Goal: Book appointment/travel/reservation

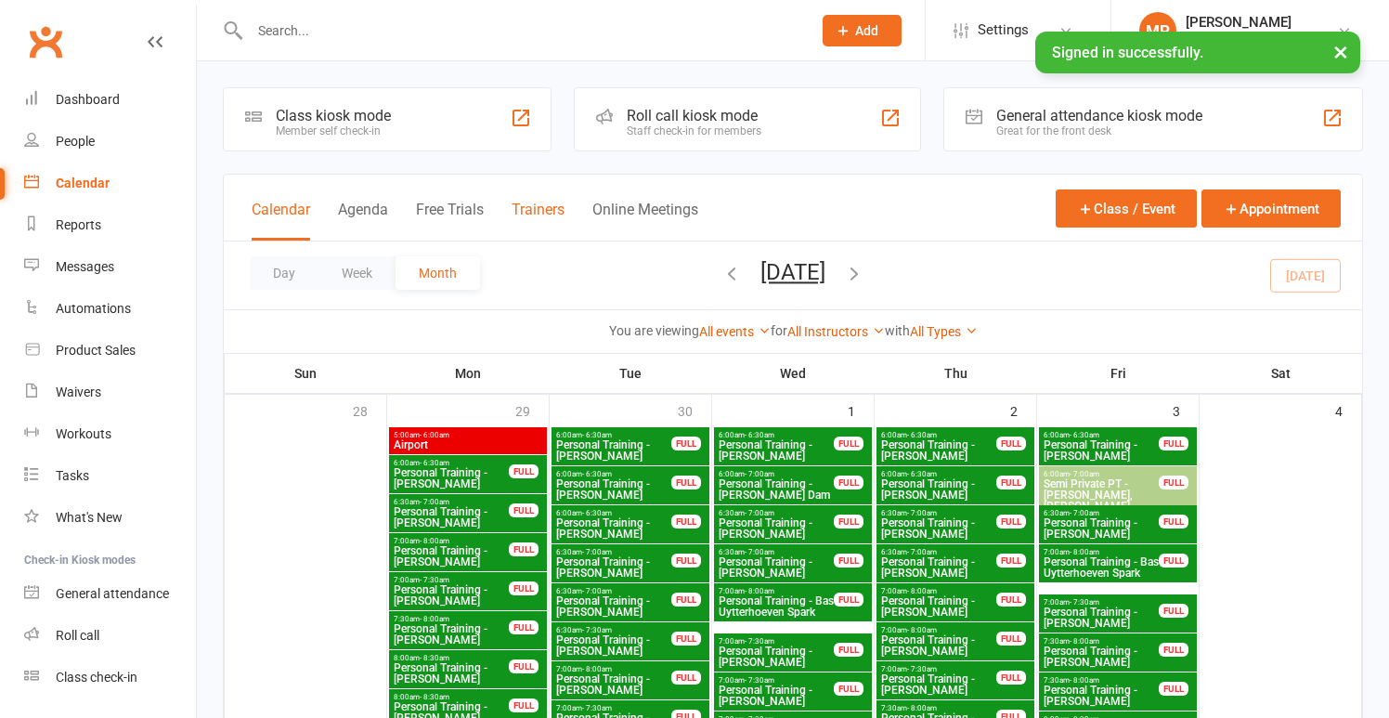
click at [524, 218] on button "Trainers" at bounding box center [538, 221] width 53 height 40
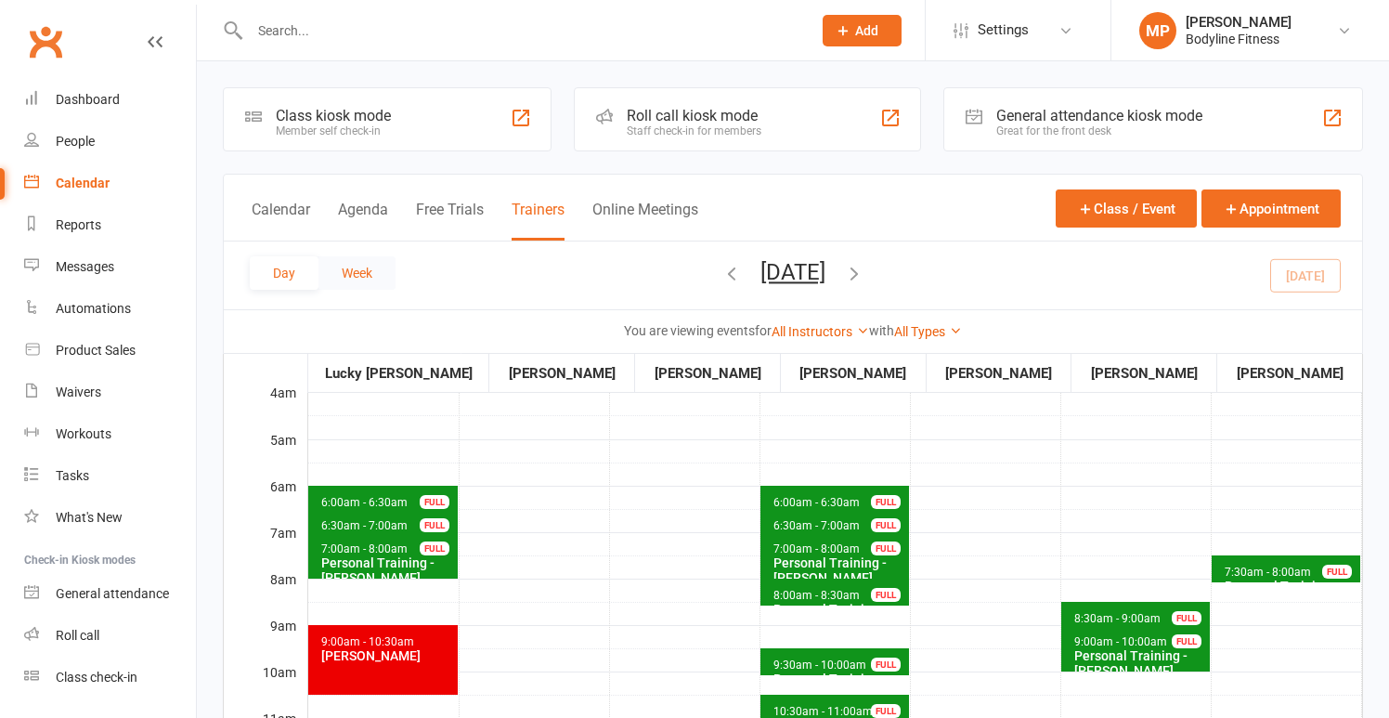
click at [342, 269] on button "Week" at bounding box center [356, 272] width 77 height 33
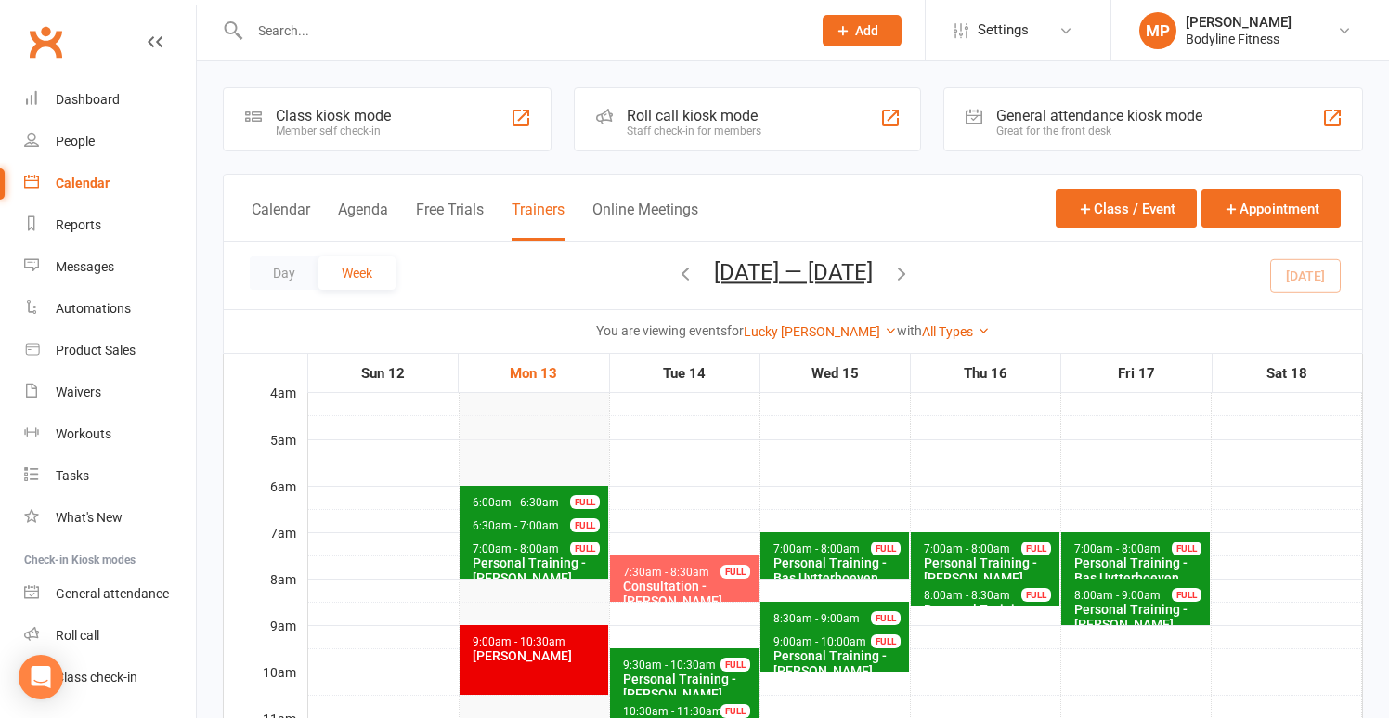
click at [550, 202] on button "Trainers" at bounding box center [538, 221] width 53 height 40
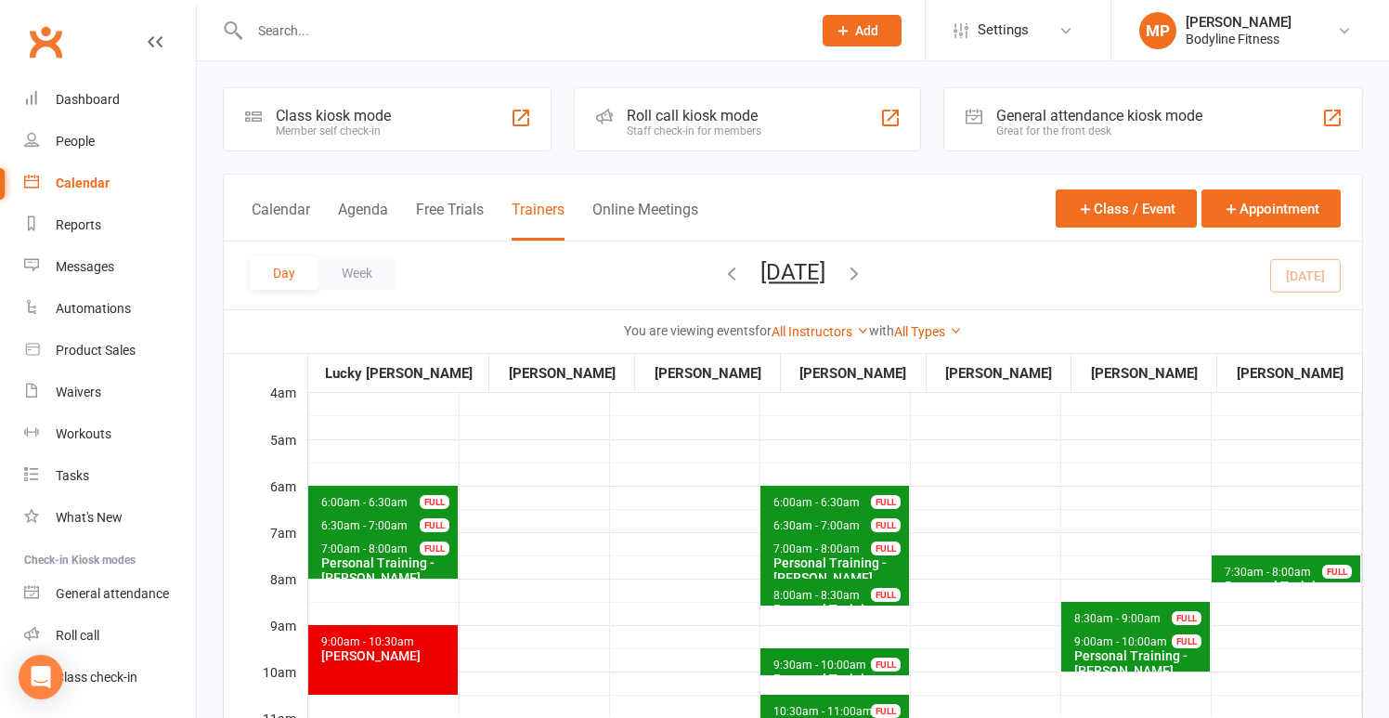
click at [373, 496] on span "6:00am - 6:30am" at bounding box center [364, 502] width 88 height 13
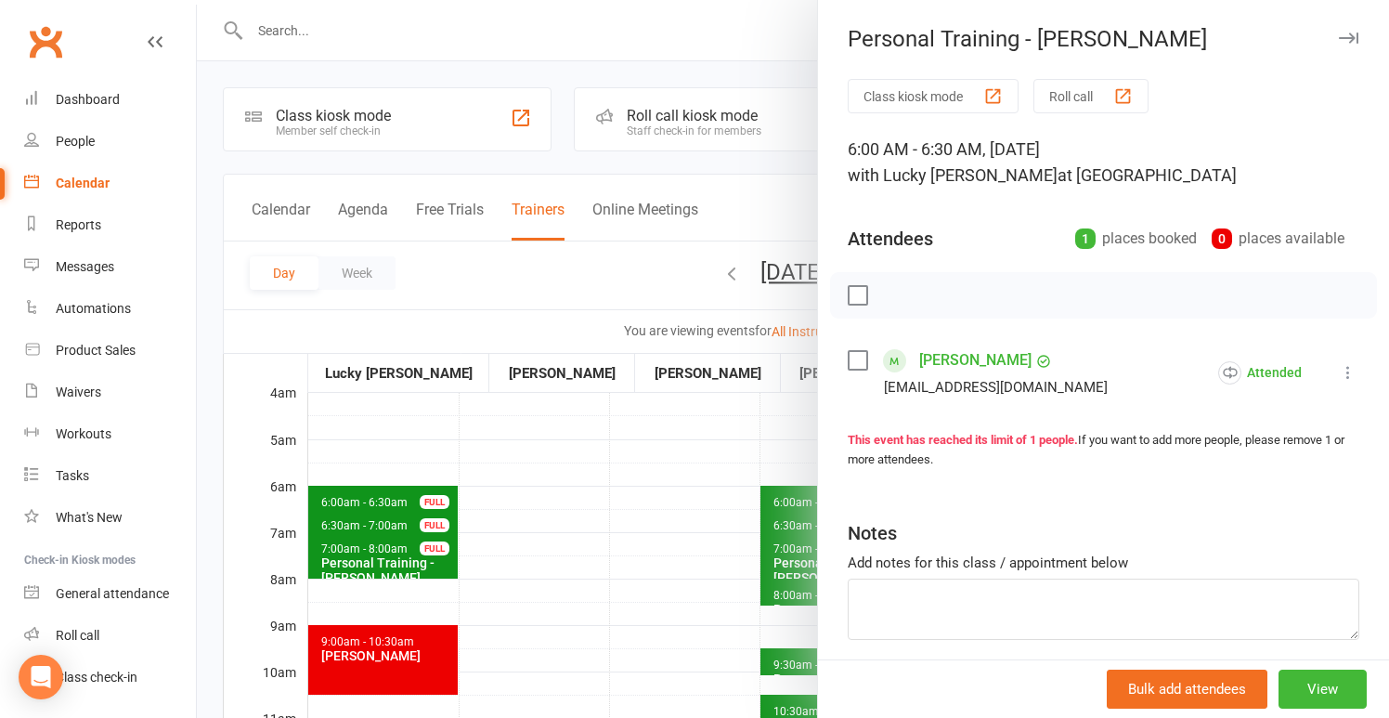
click at [386, 458] on div at bounding box center [793, 359] width 1192 height 718
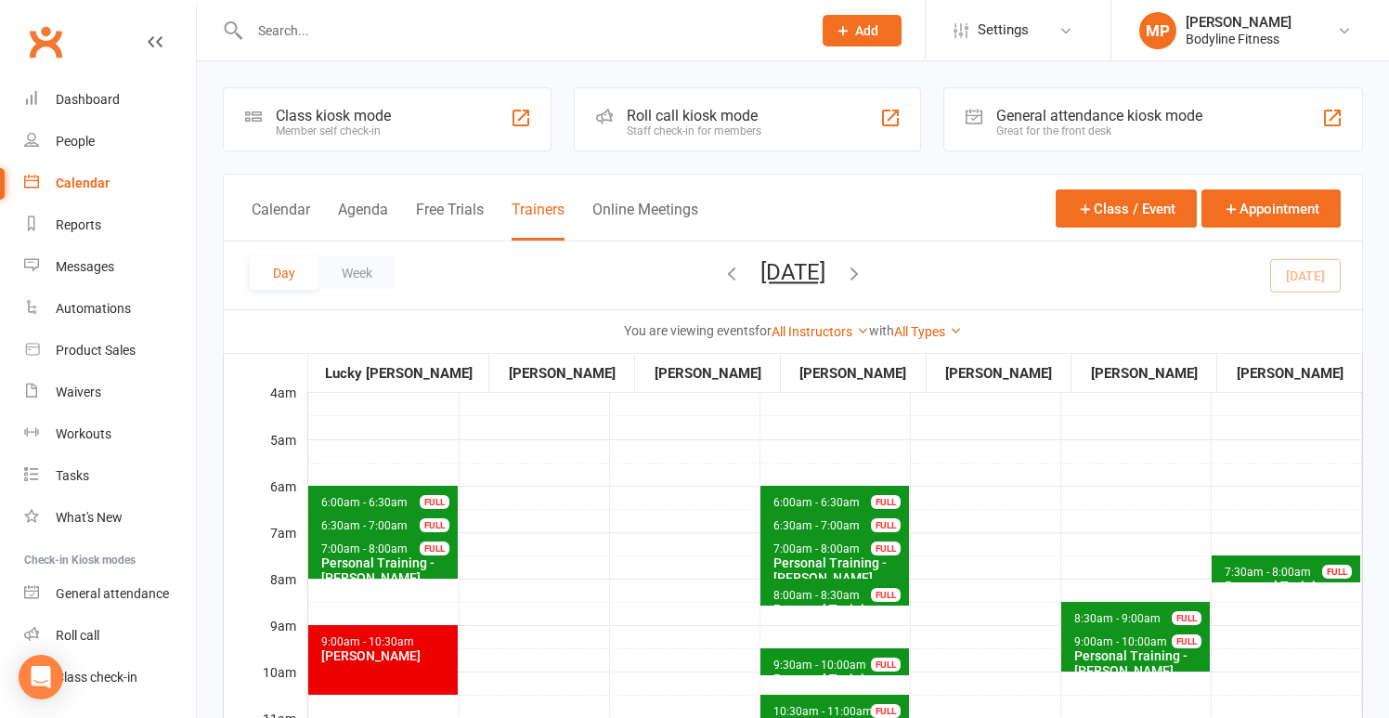
click at [379, 522] on span "6:30am - 7:00am" at bounding box center [364, 525] width 88 height 13
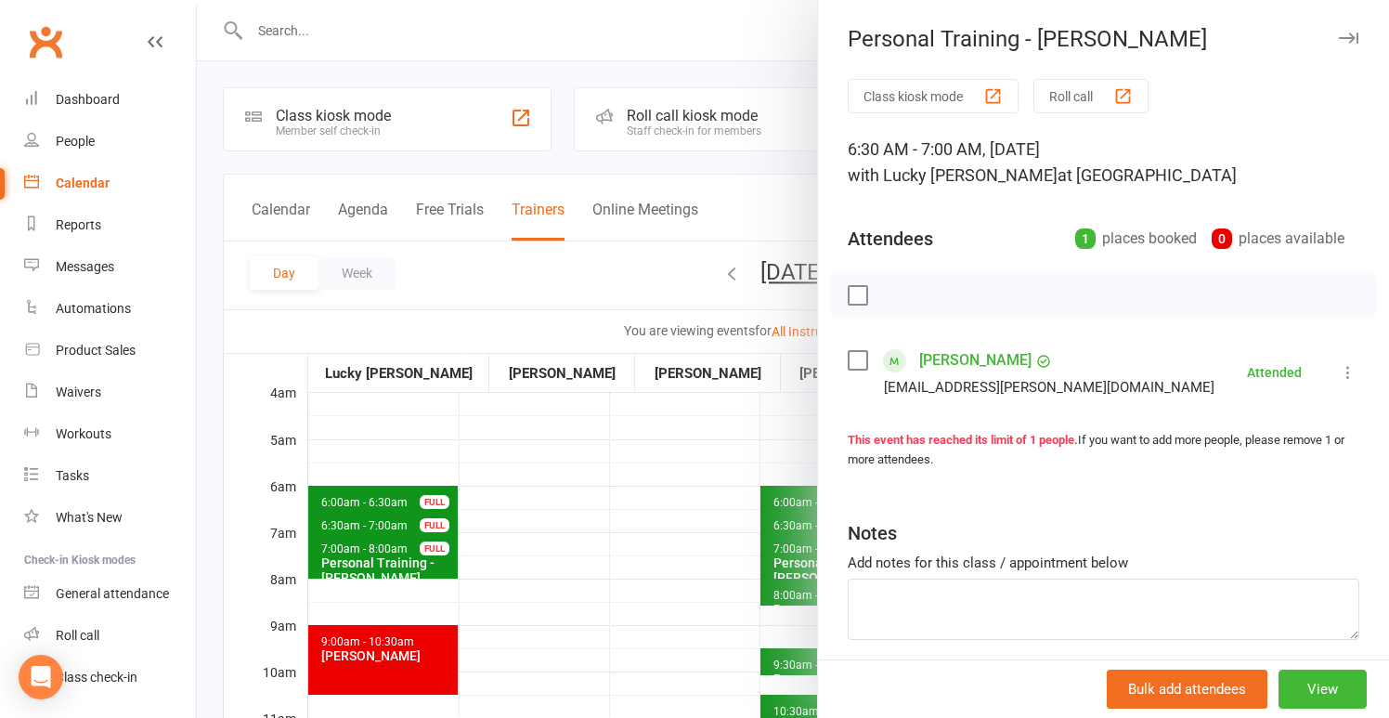
click at [383, 457] on div at bounding box center [793, 359] width 1192 height 718
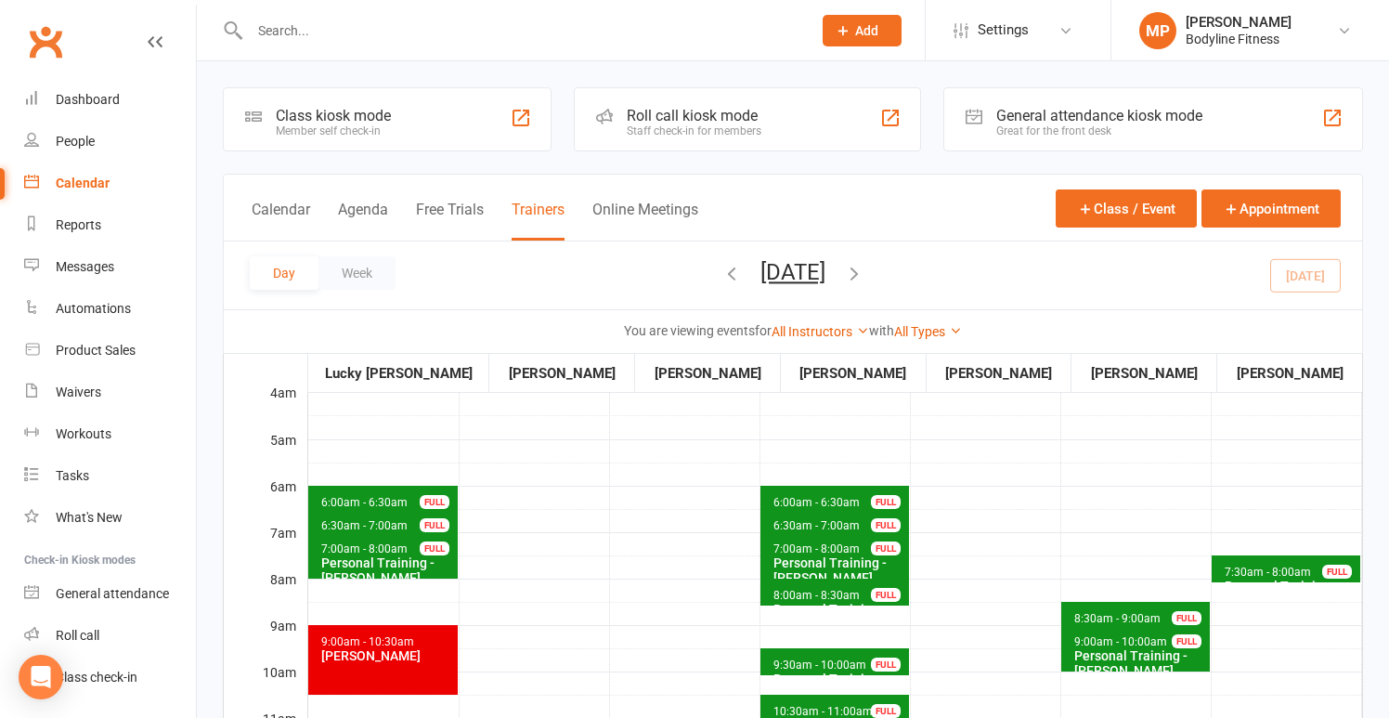
click at [380, 558] on div "Personal Training - [PERSON_NAME]" at bounding box center [387, 570] width 134 height 30
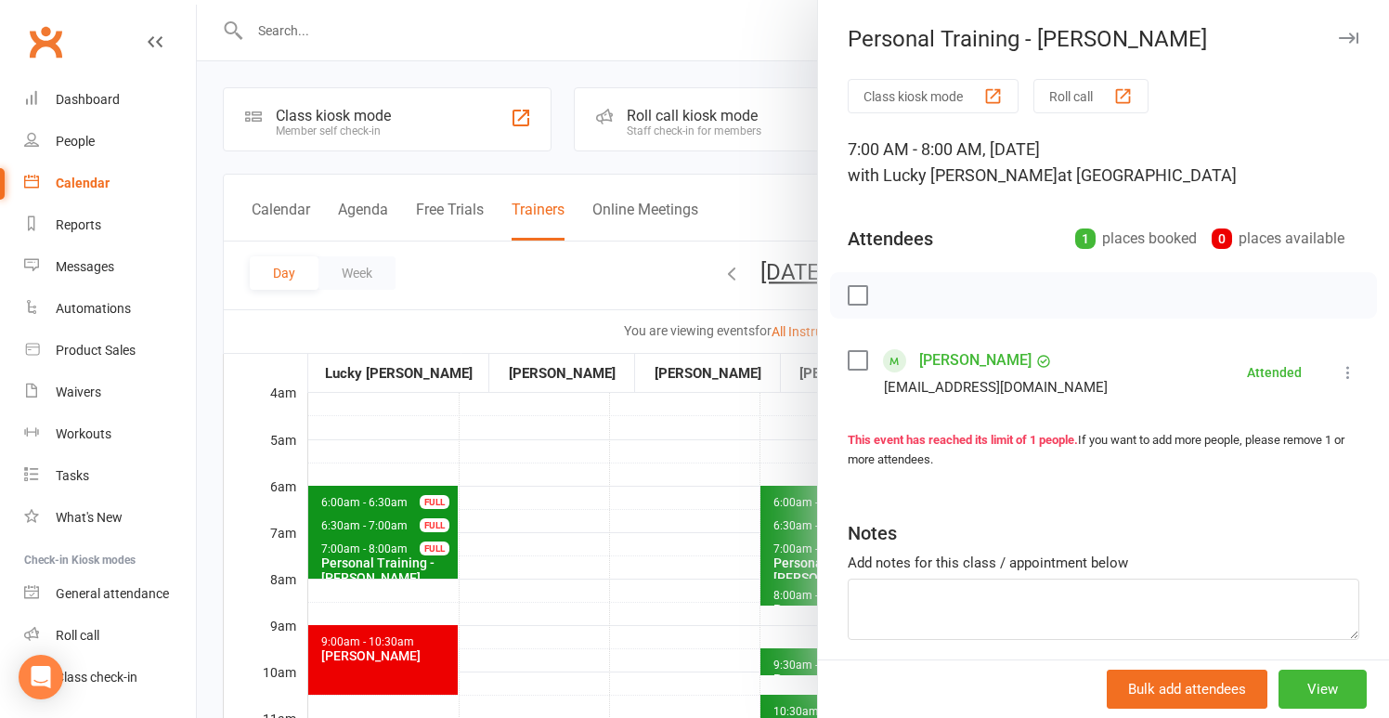
click at [388, 450] on div at bounding box center [793, 359] width 1192 height 718
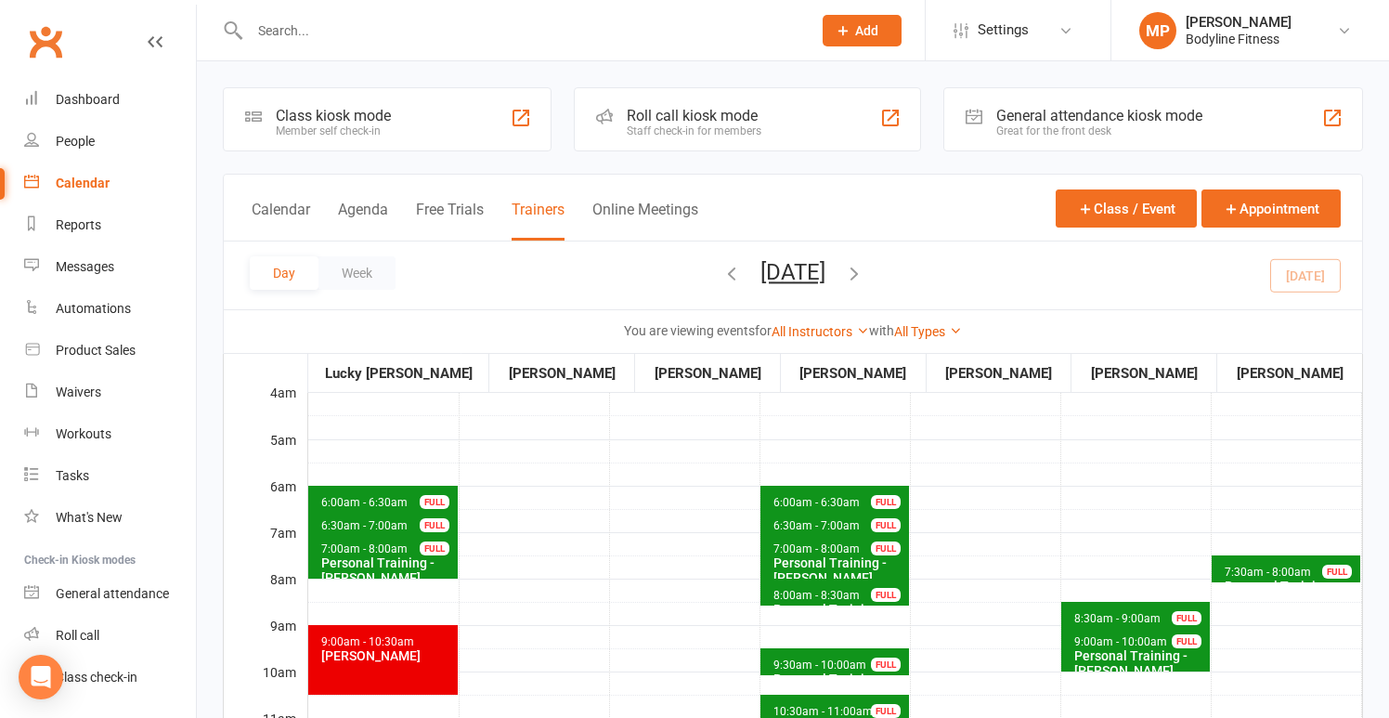
click at [799, 552] on span "7:00am - 8:00am" at bounding box center [816, 548] width 88 height 13
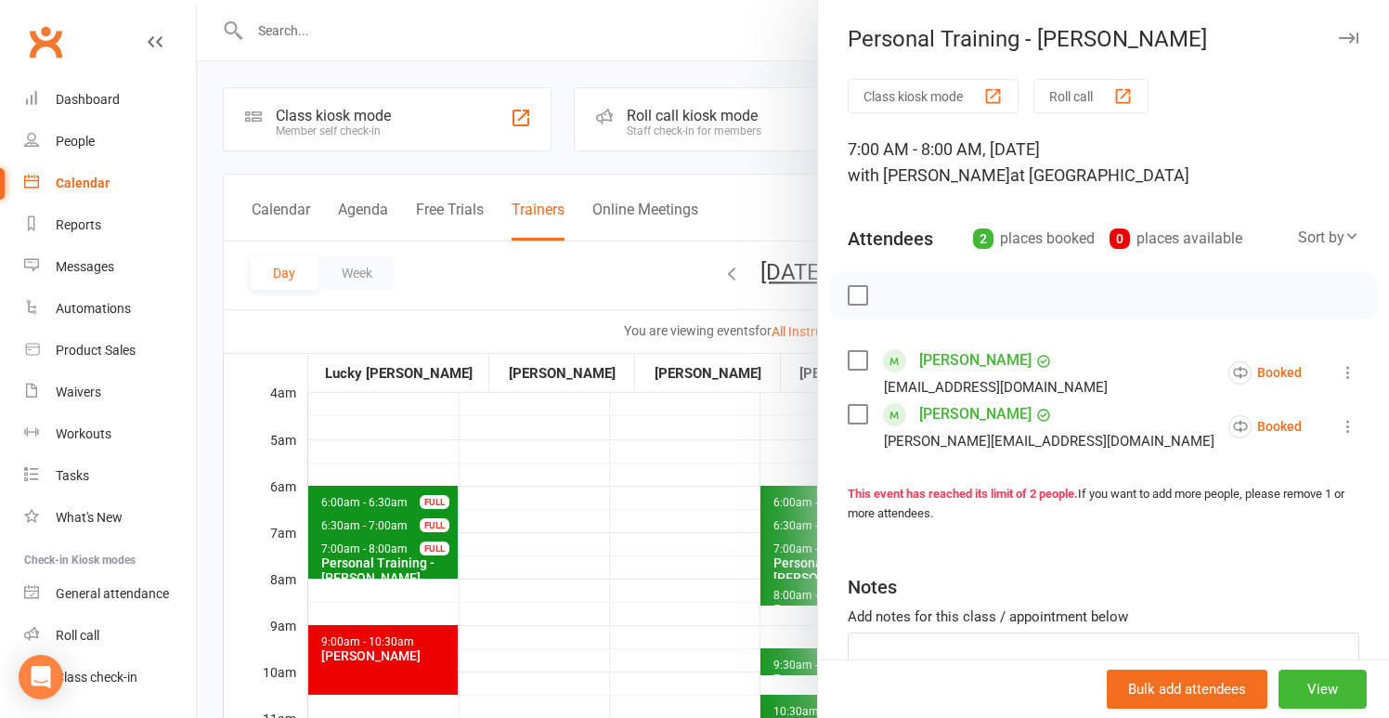
click at [591, 463] on div at bounding box center [793, 359] width 1192 height 718
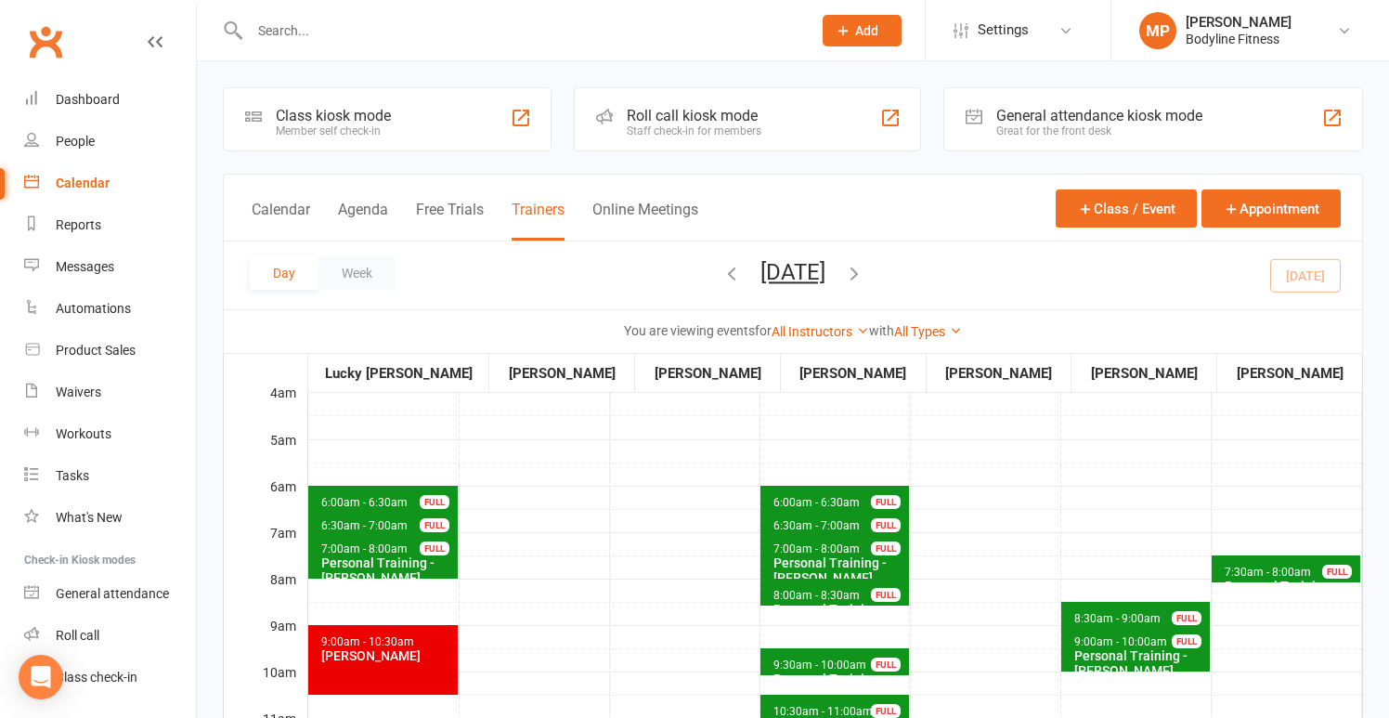
click at [864, 263] on icon "button" at bounding box center [854, 273] width 20 height 20
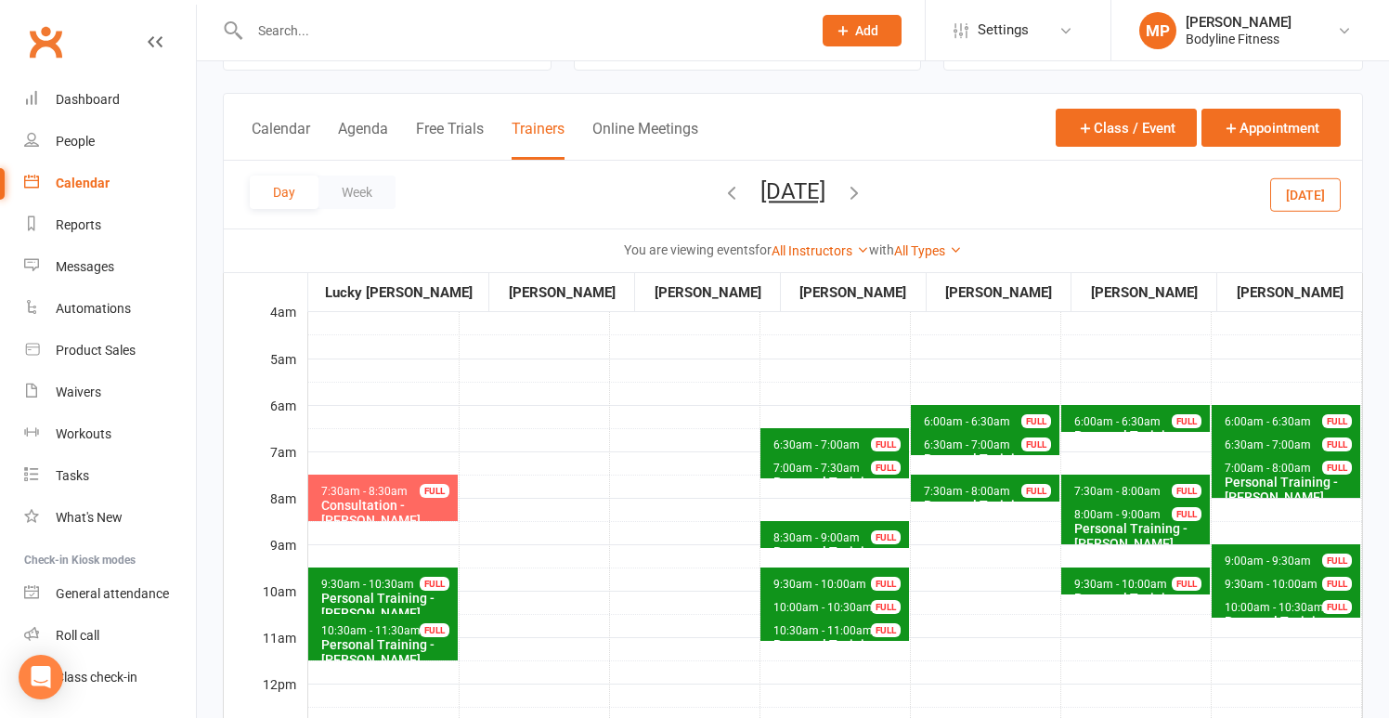
scroll to position [84, 0]
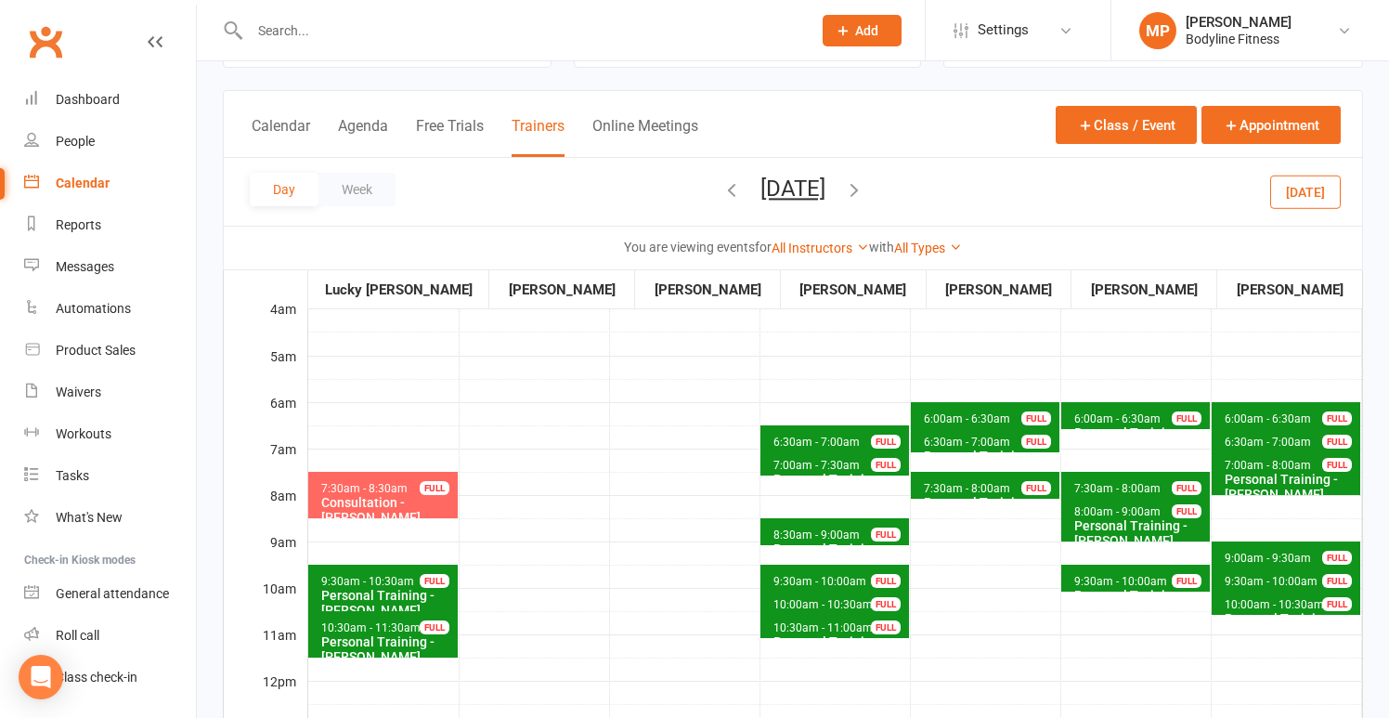
click at [950, 408] on span "6:00am - 6:30am Personal Training - [PERSON_NAME] FULL" at bounding box center [985, 415] width 149 height 27
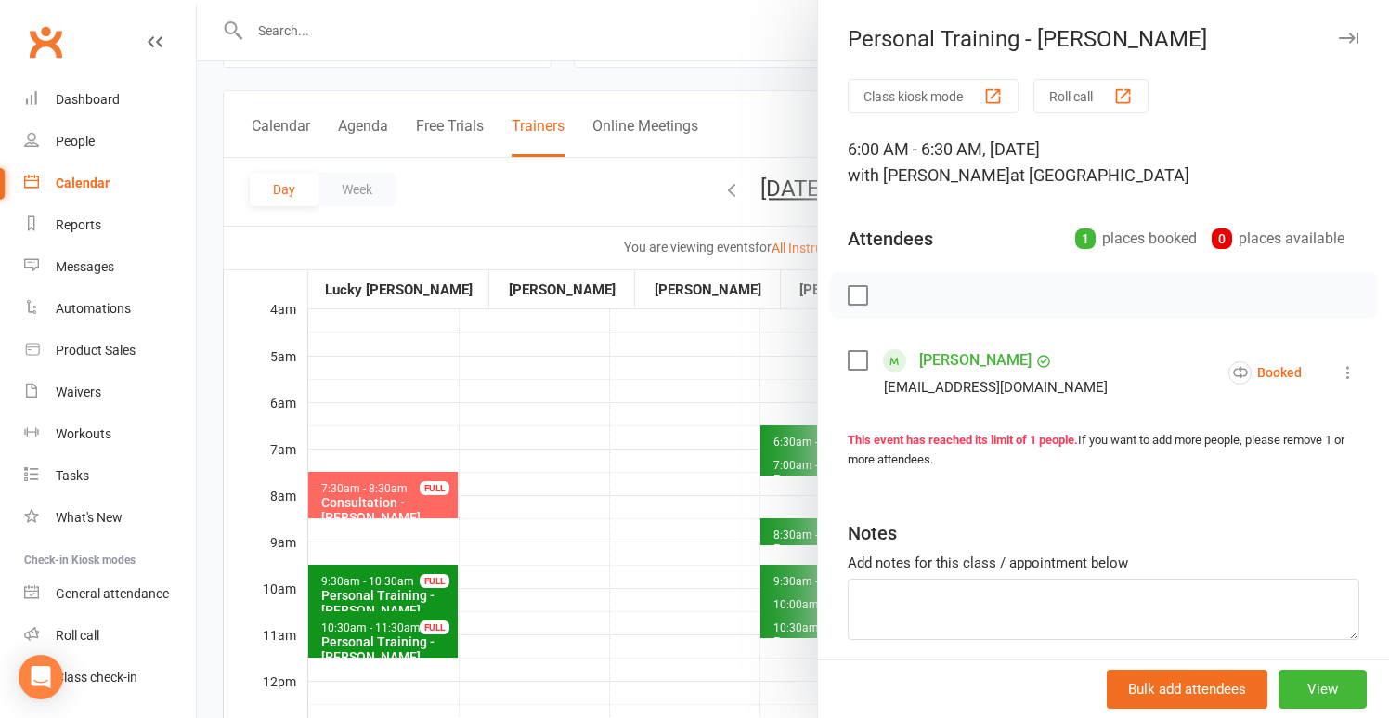
click at [612, 382] on div at bounding box center [793, 359] width 1192 height 718
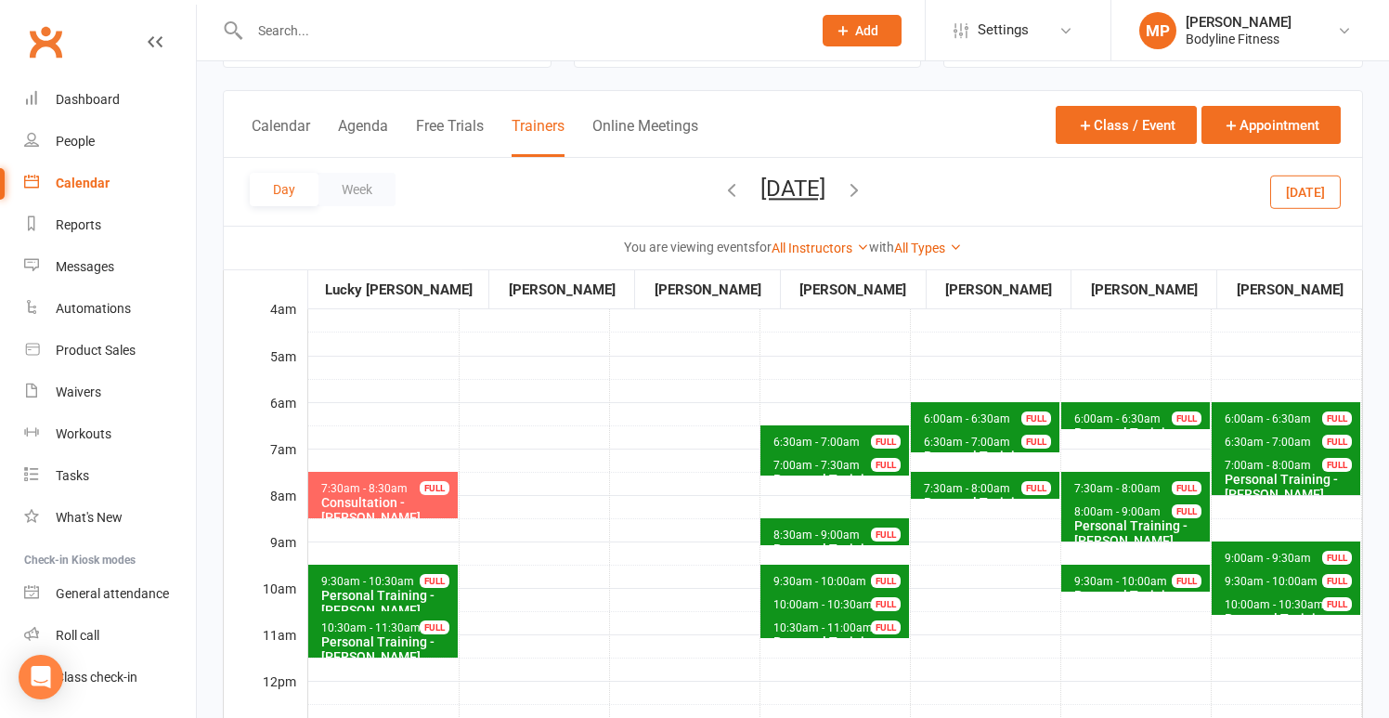
click at [923, 439] on span "6:30am - 7:00am" at bounding box center [967, 441] width 88 height 13
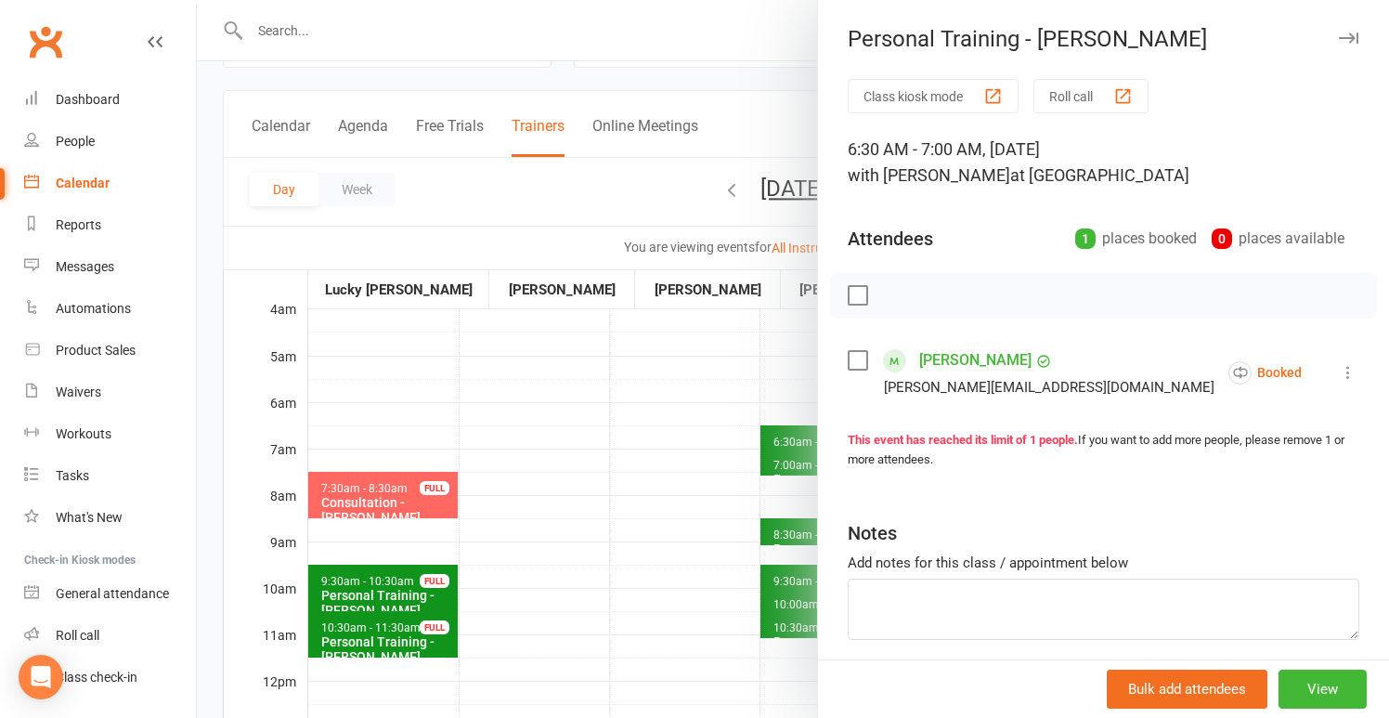
click at [614, 399] on div at bounding box center [793, 359] width 1192 height 718
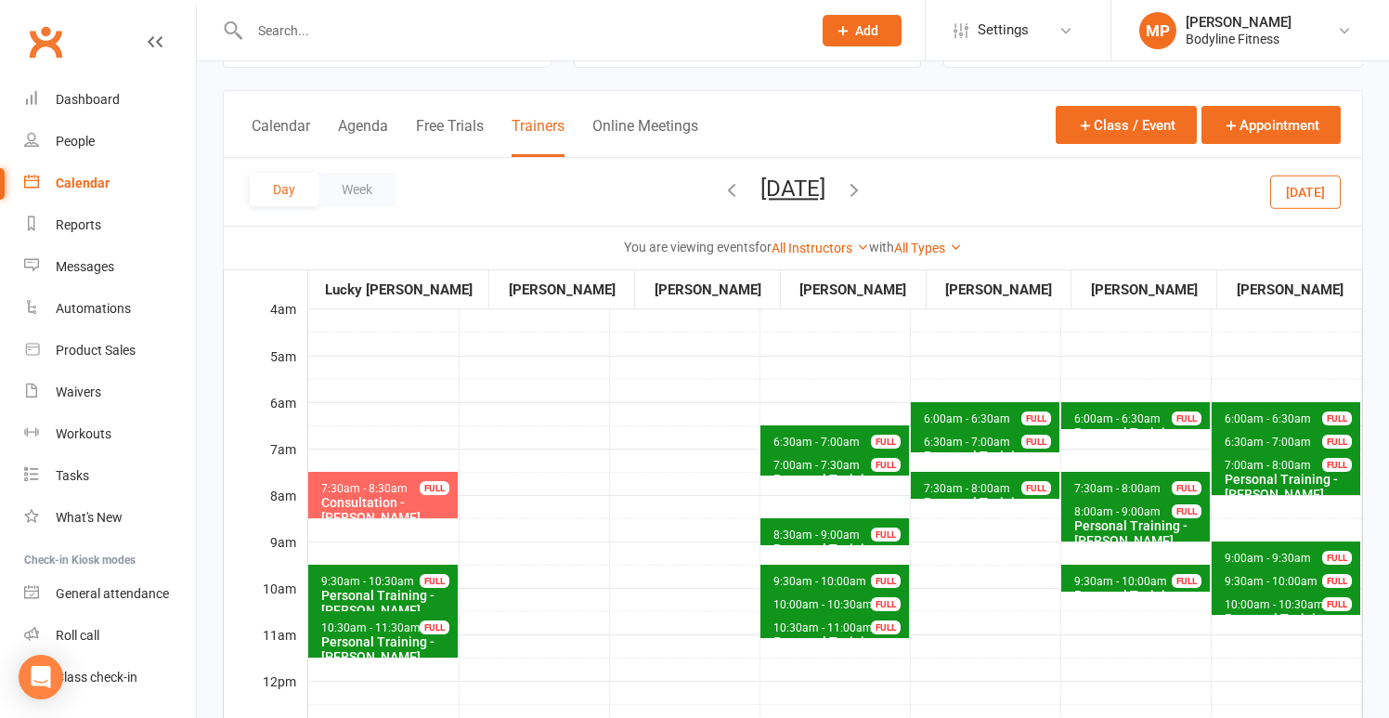
click at [977, 491] on span "7:30am - 8:00am" at bounding box center [967, 488] width 88 height 13
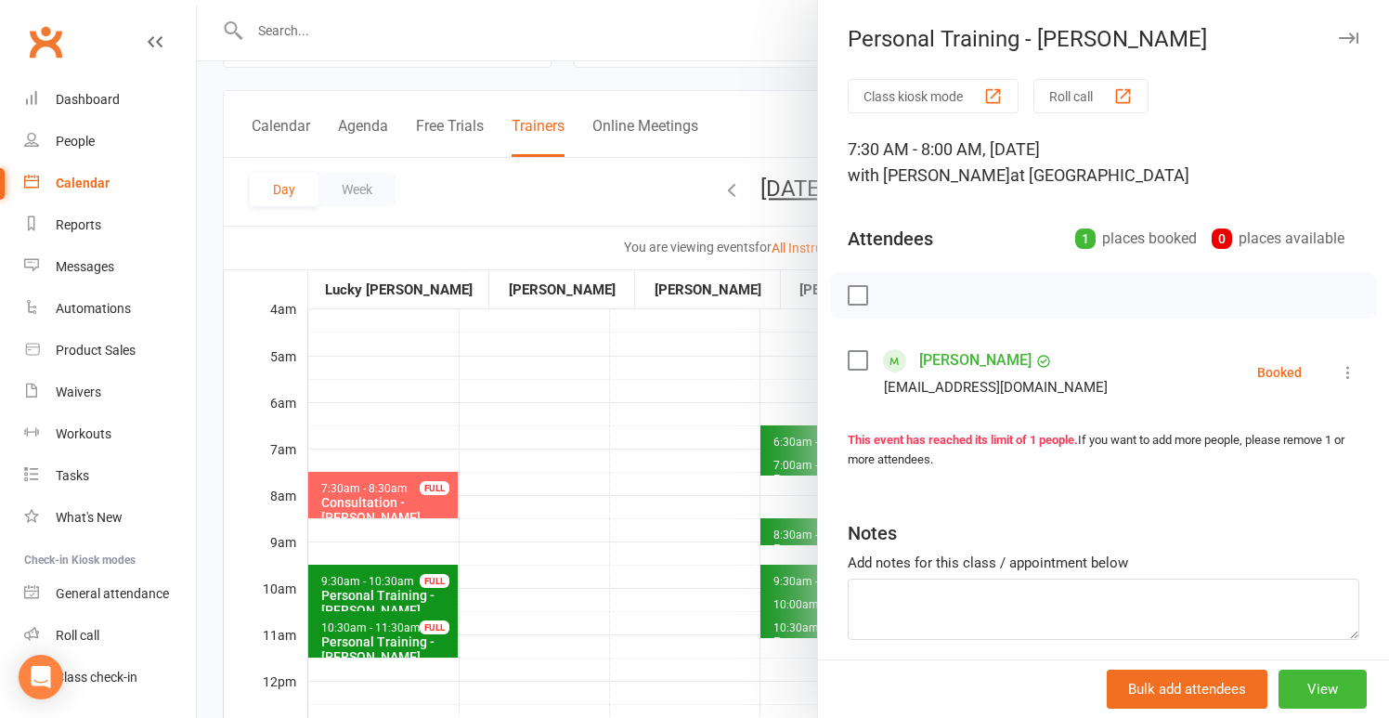
click at [463, 401] on div at bounding box center [793, 359] width 1192 height 718
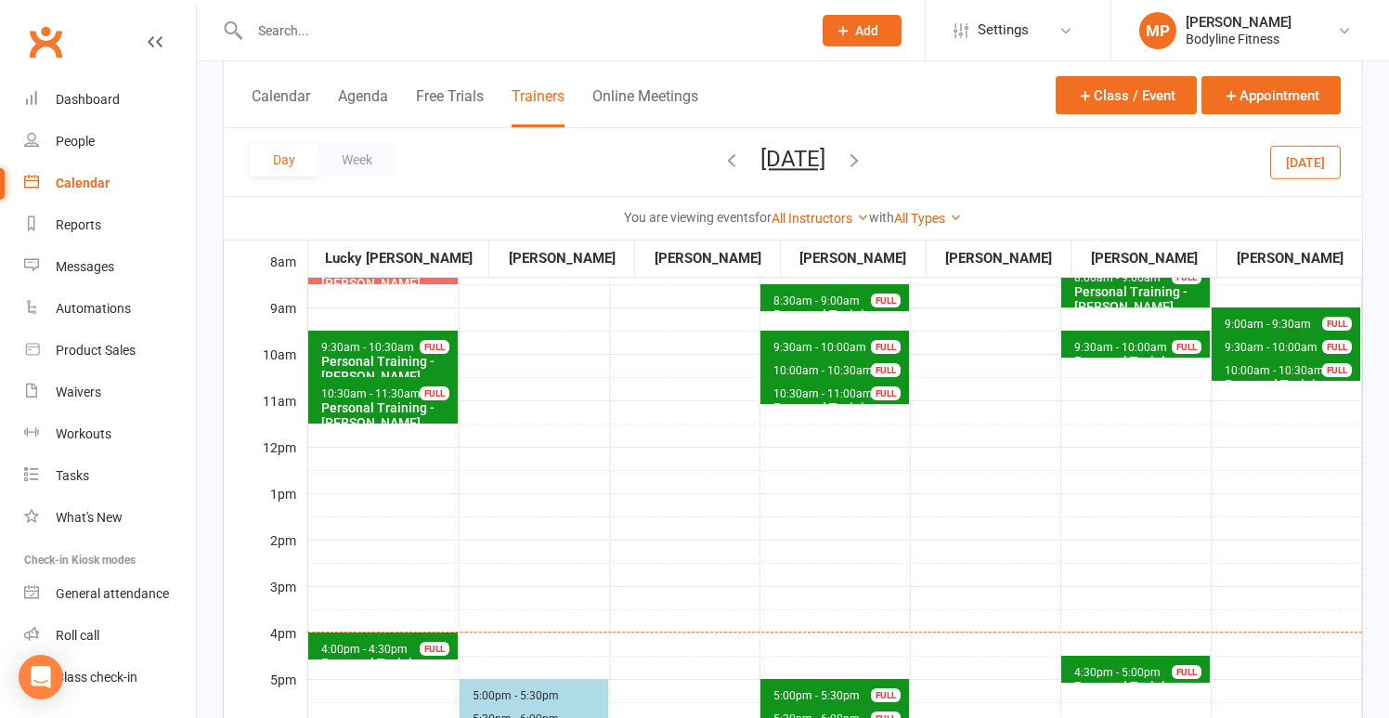
scroll to position [125, 0]
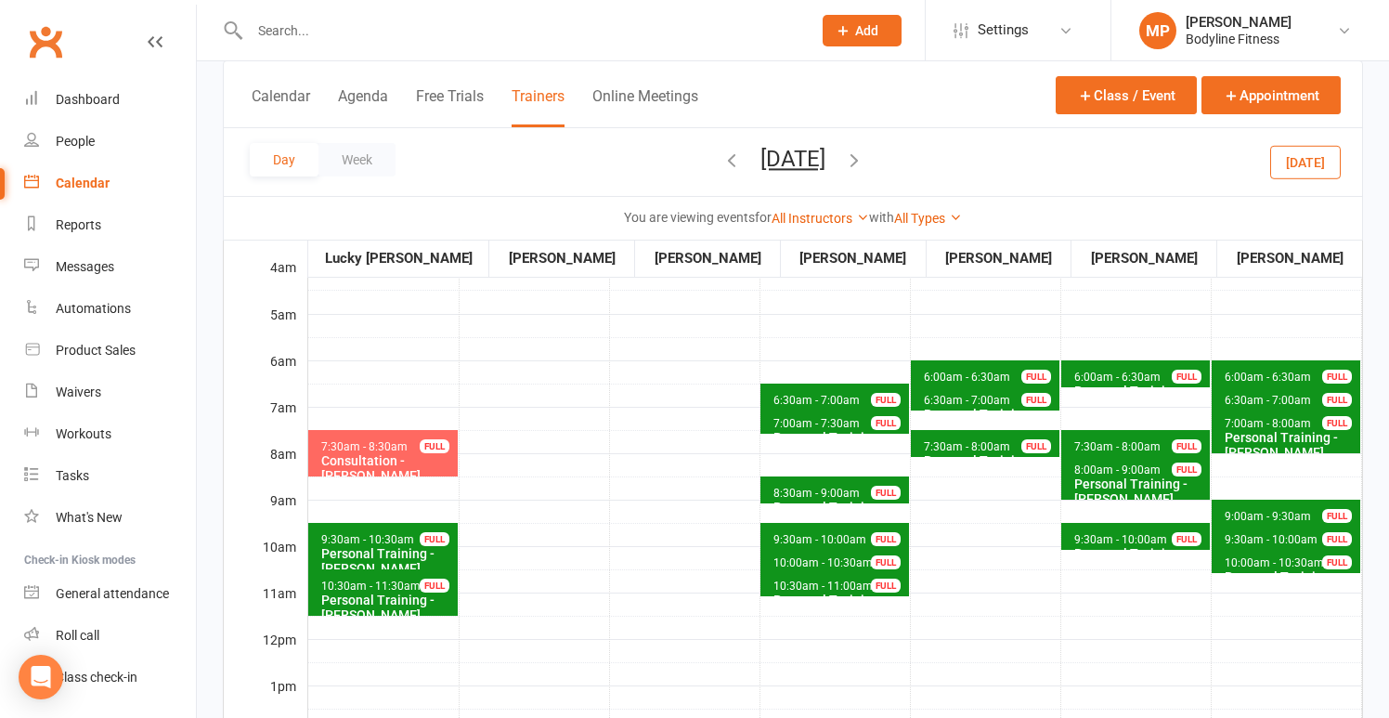
click at [864, 161] on icon "button" at bounding box center [854, 159] width 20 height 20
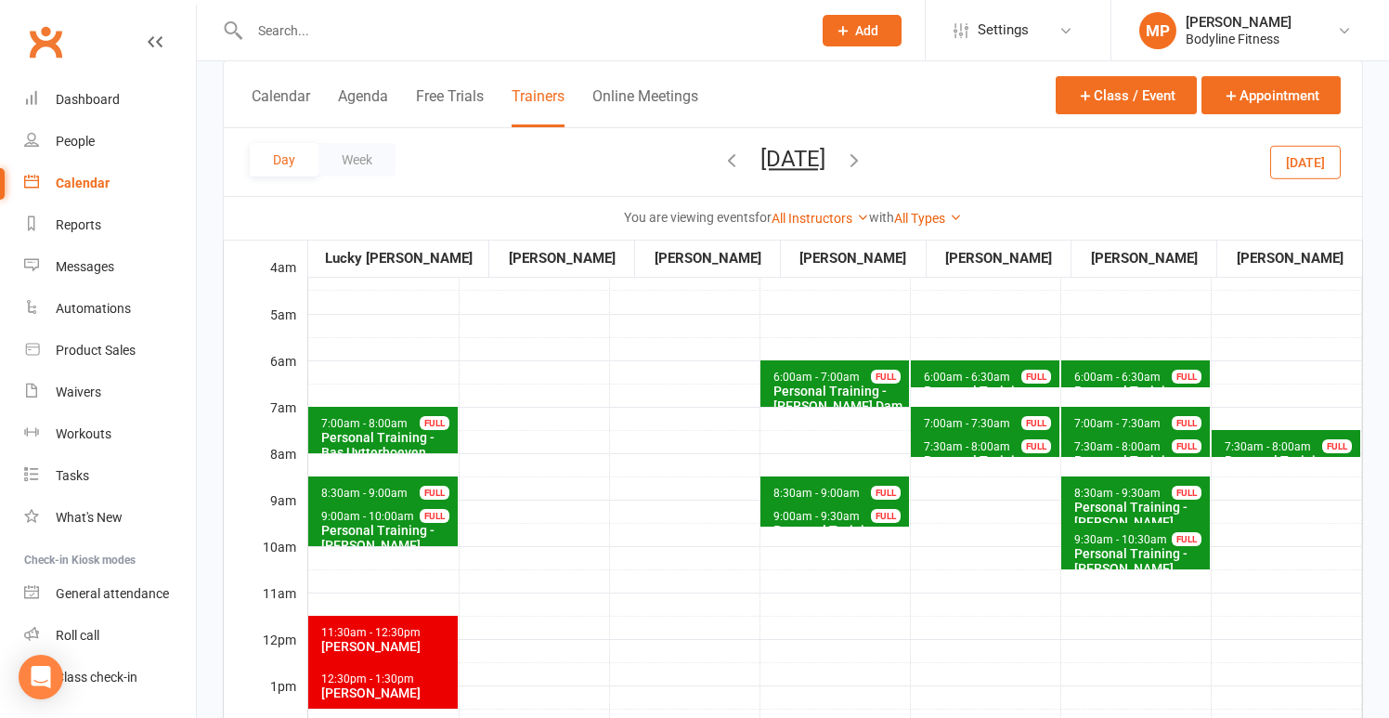
click at [965, 380] on span "6:00am - 6:30am" at bounding box center [967, 376] width 88 height 13
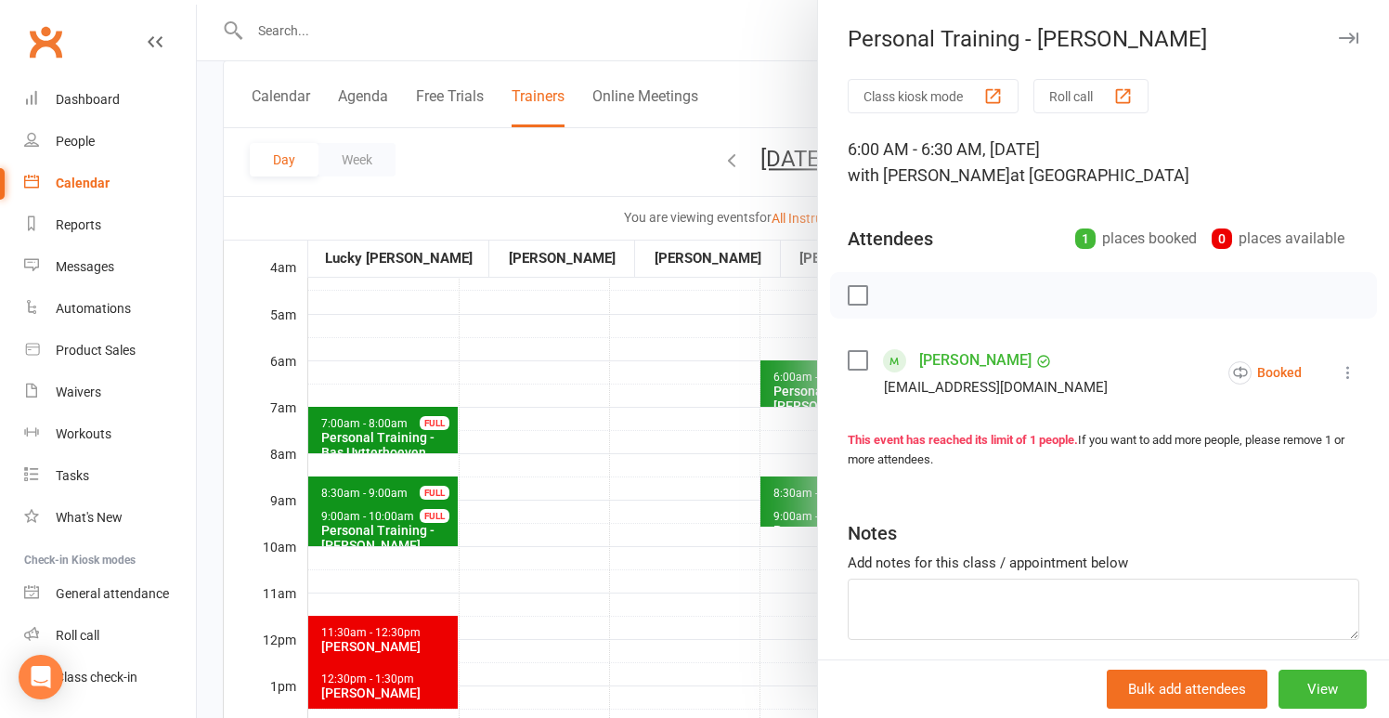
click at [632, 337] on div at bounding box center [793, 359] width 1192 height 718
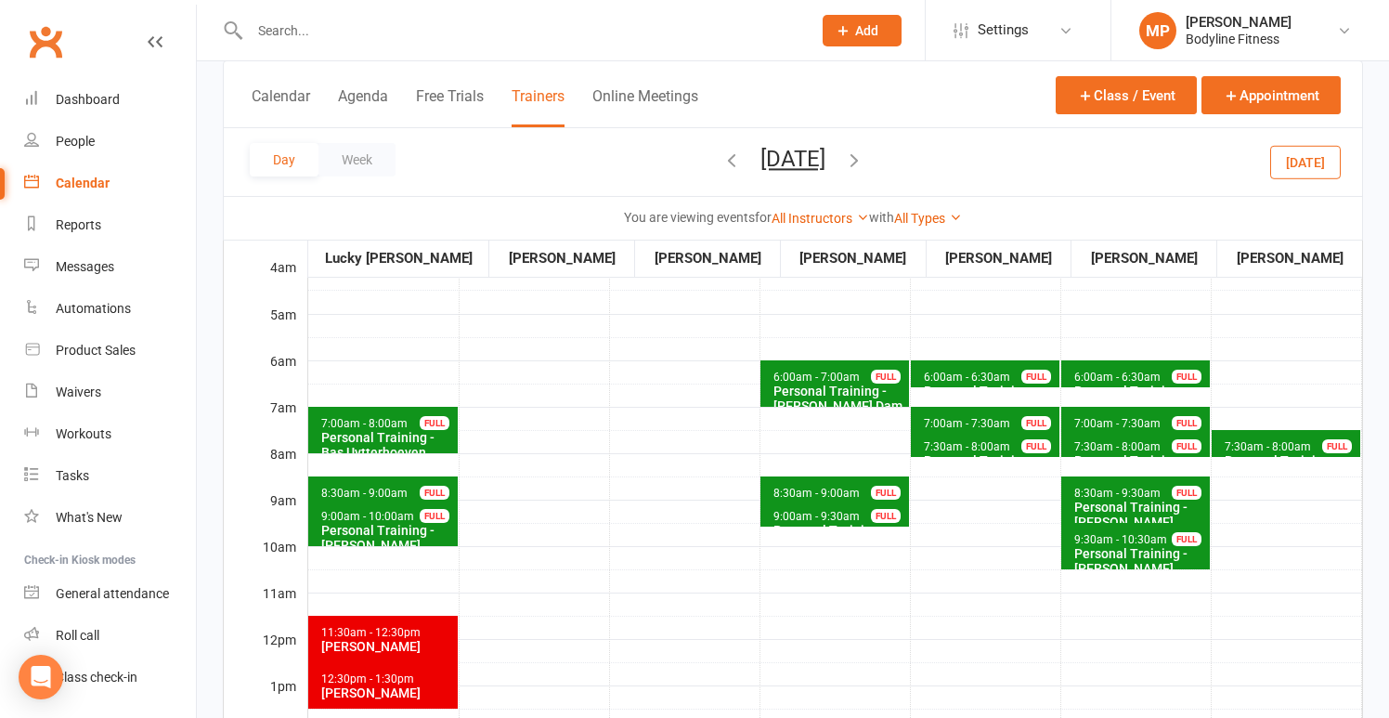
click at [933, 408] on span "7:00am - 7:30am Personal Training - [PERSON_NAME] FULL" at bounding box center [985, 420] width 149 height 27
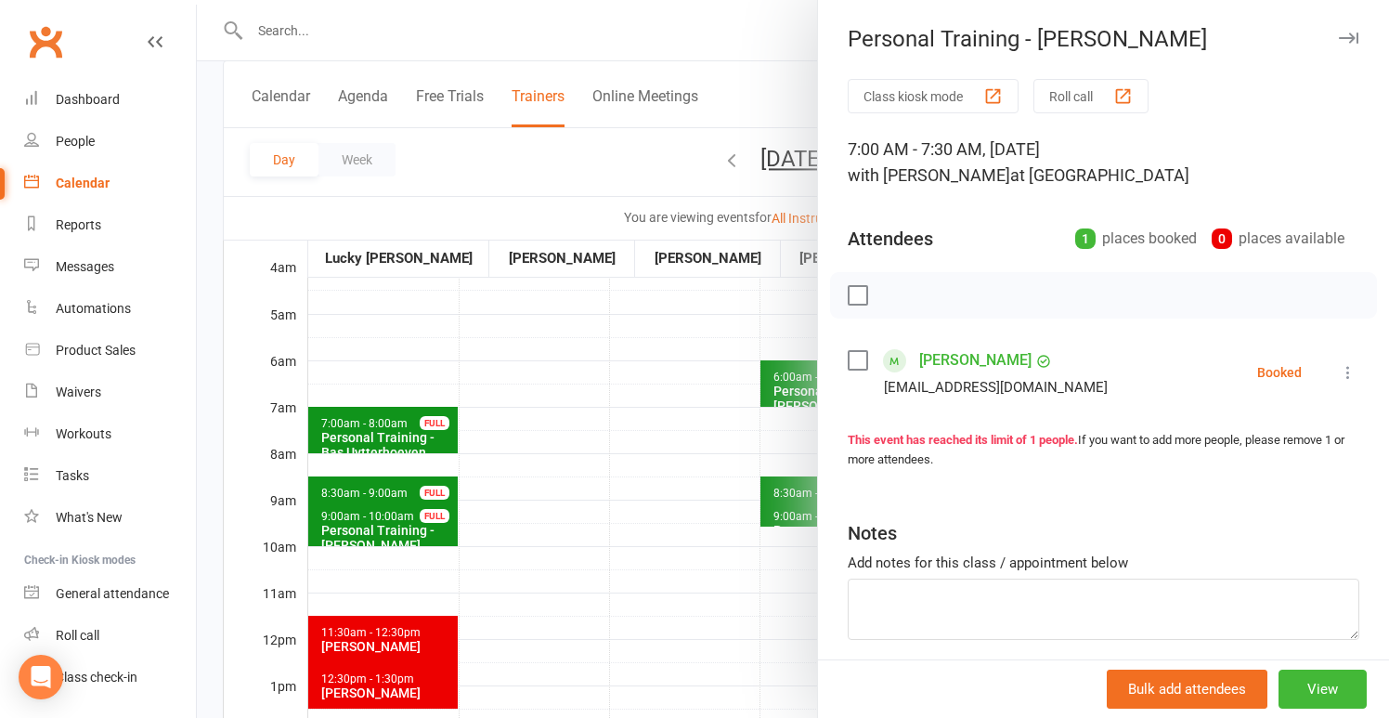
click at [629, 452] on div at bounding box center [793, 359] width 1192 height 718
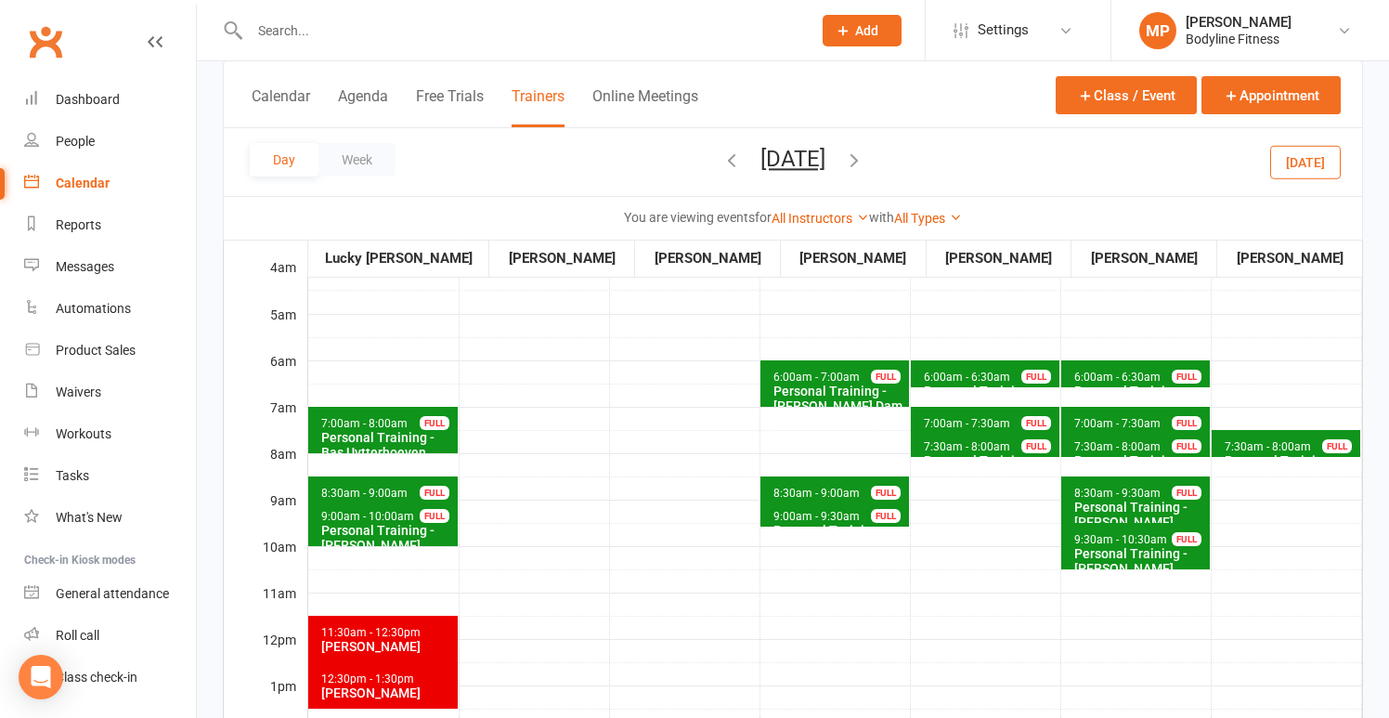
click at [944, 448] on span "7:30am - 8:00am" at bounding box center [967, 446] width 88 height 13
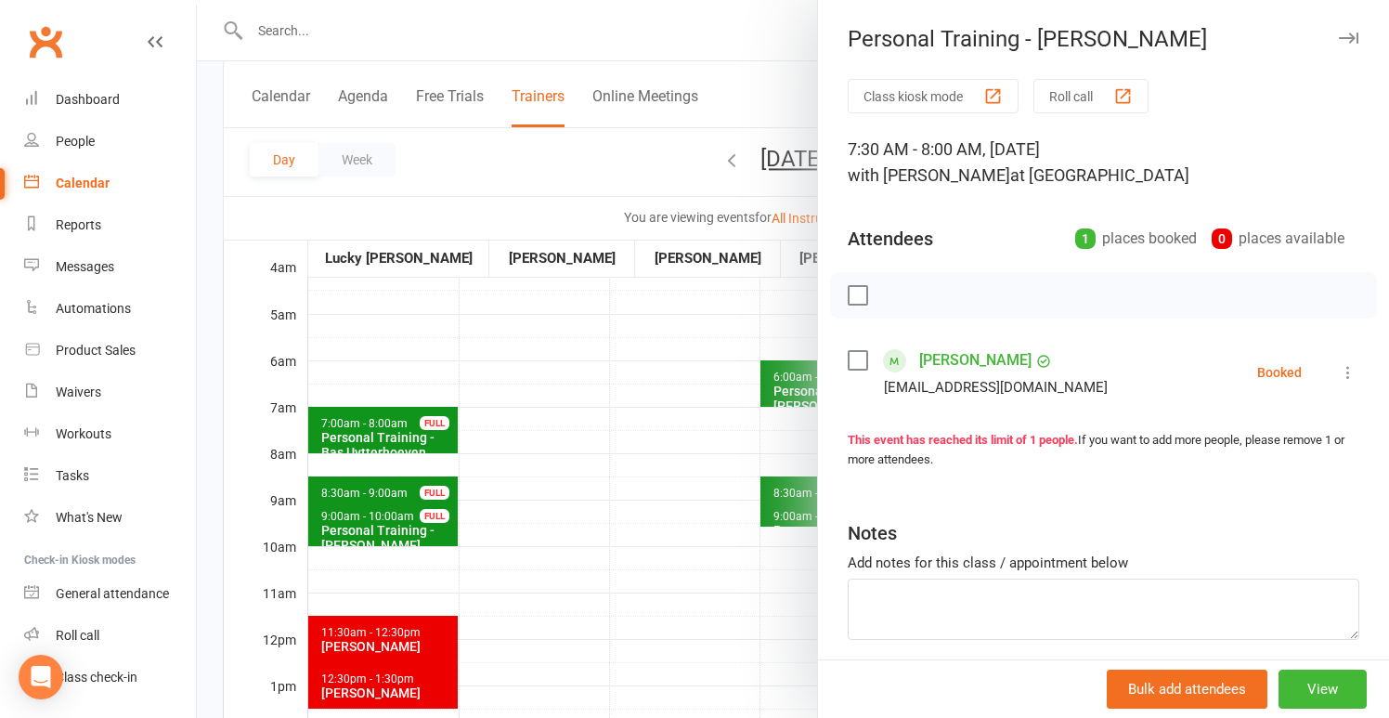
click at [612, 518] on div at bounding box center [793, 359] width 1192 height 718
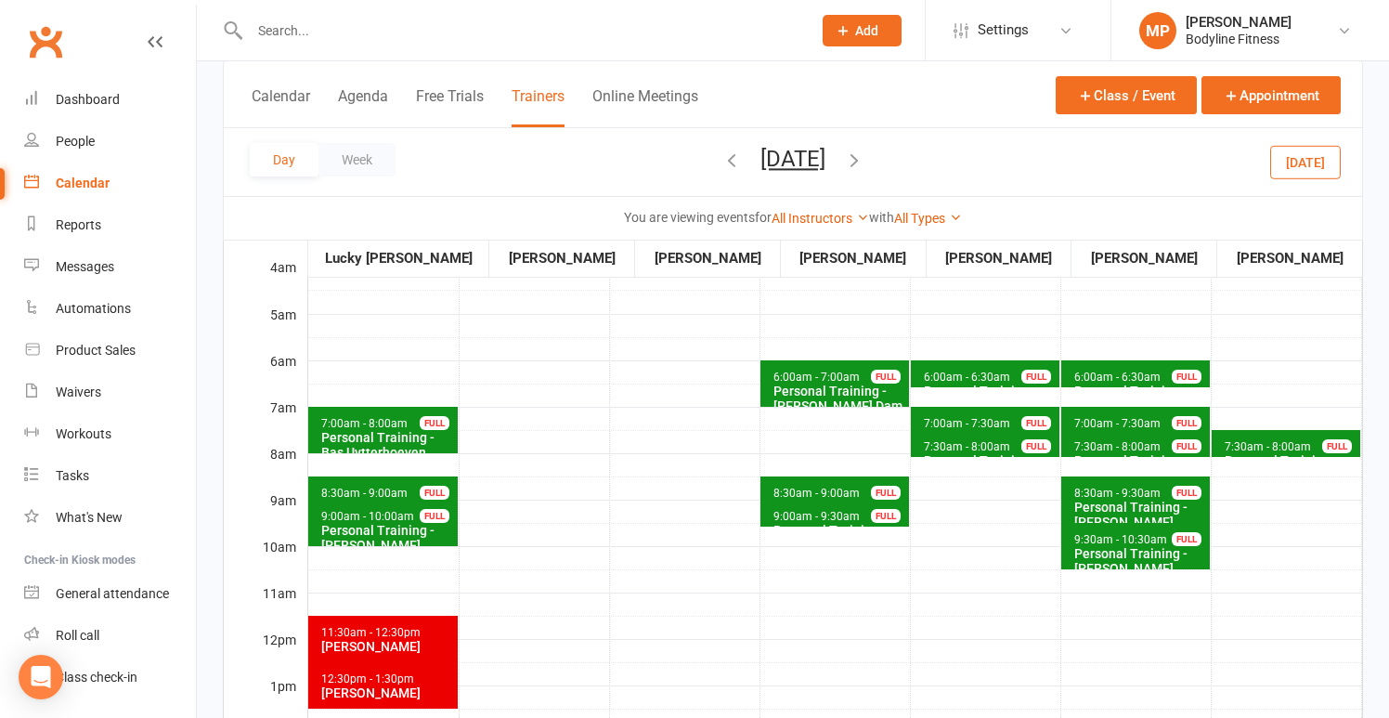
click at [864, 155] on icon "button" at bounding box center [854, 159] width 20 height 20
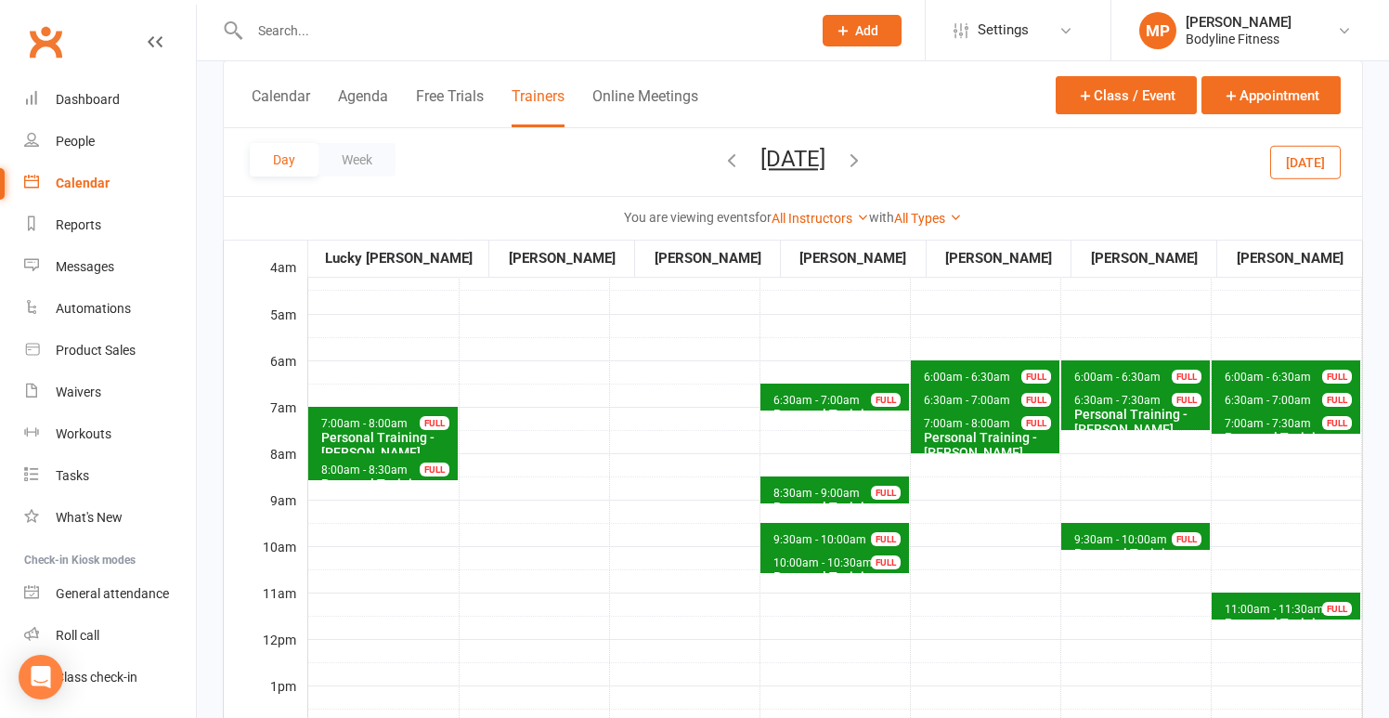
click at [941, 435] on div "Personal Training - [PERSON_NAME]" at bounding box center [989, 445] width 133 height 30
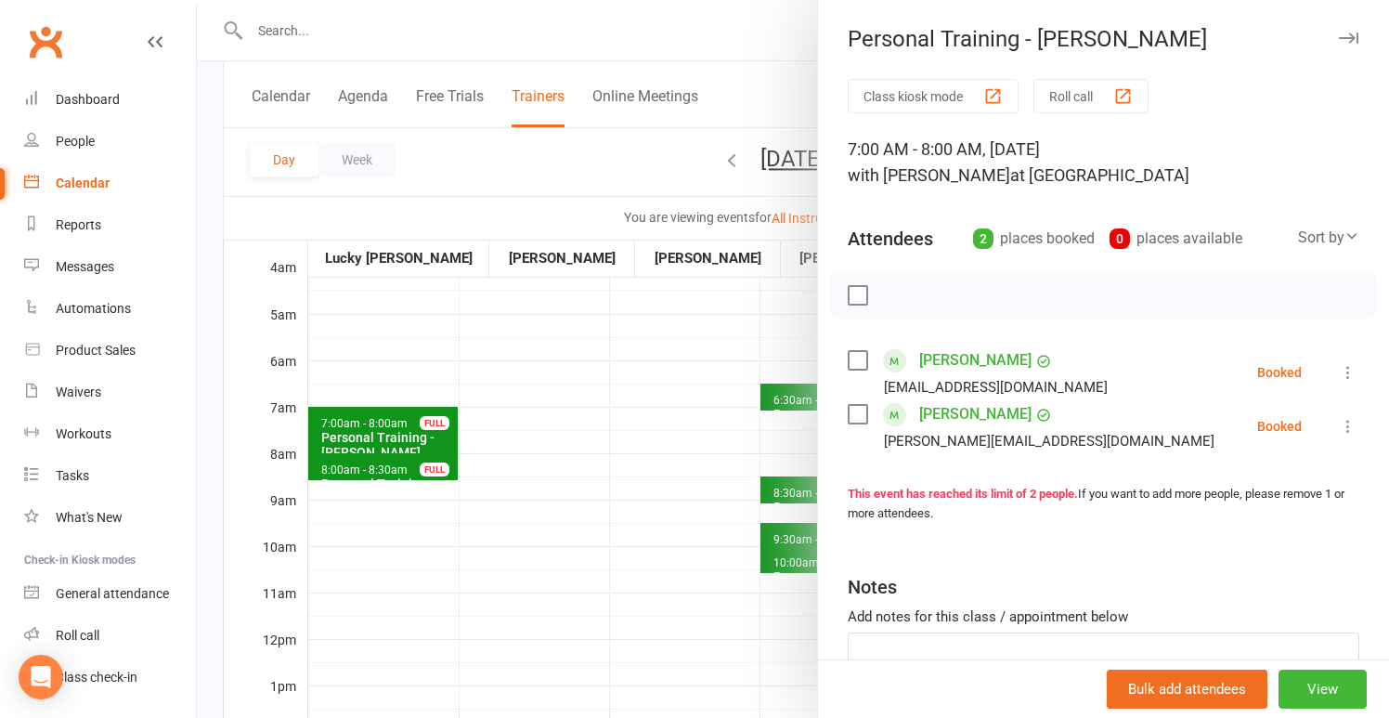
click at [653, 444] on div at bounding box center [793, 359] width 1192 height 718
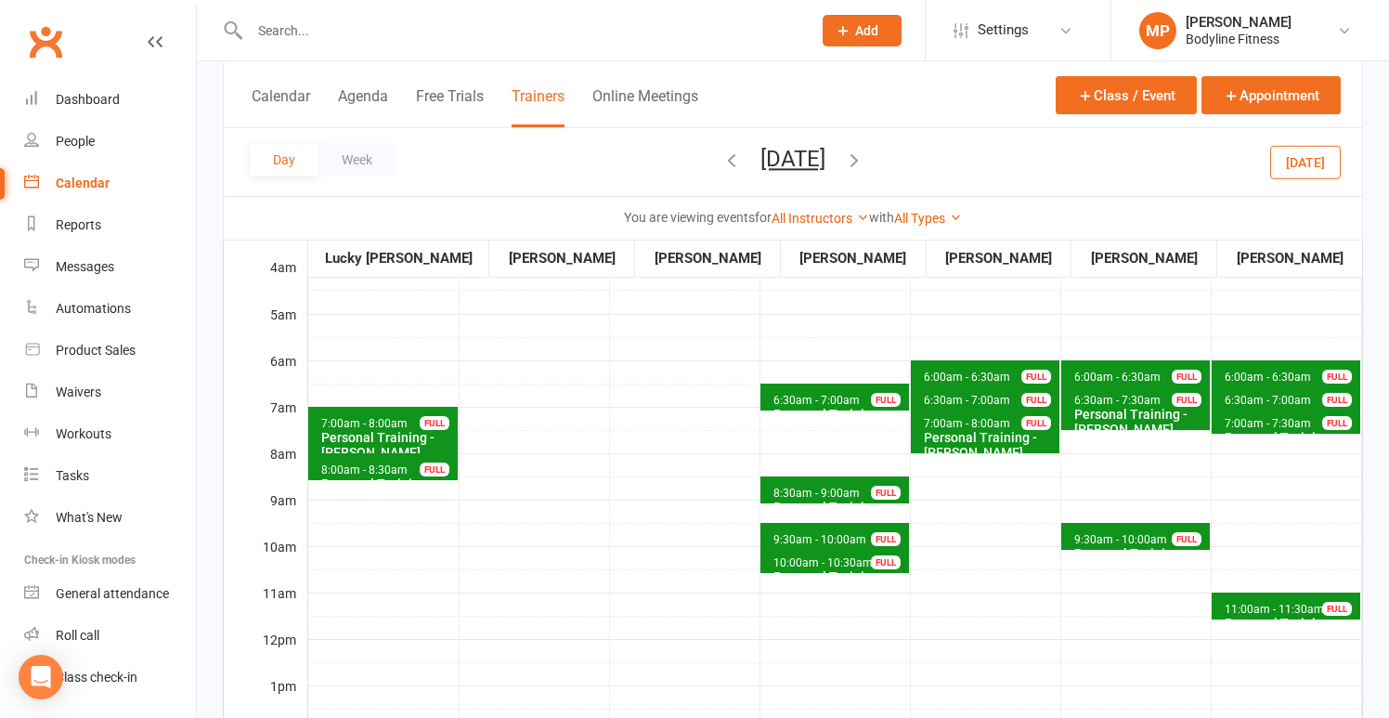
click at [965, 410] on span "7:00am - 8:00am Personal Training - [PERSON_NAME] FULL" at bounding box center [985, 430] width 149 height 46
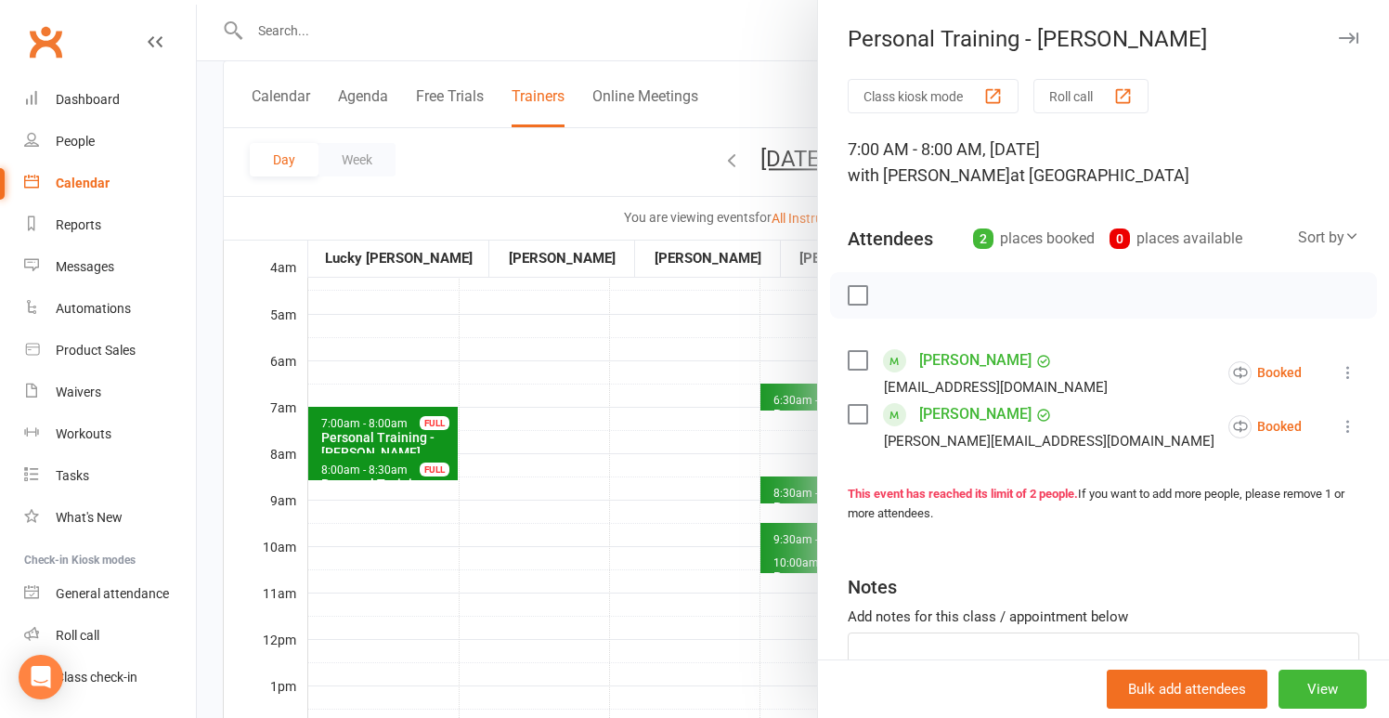
click at [612, 416] on div at bounding box center [793, 359] width 1192 height 718
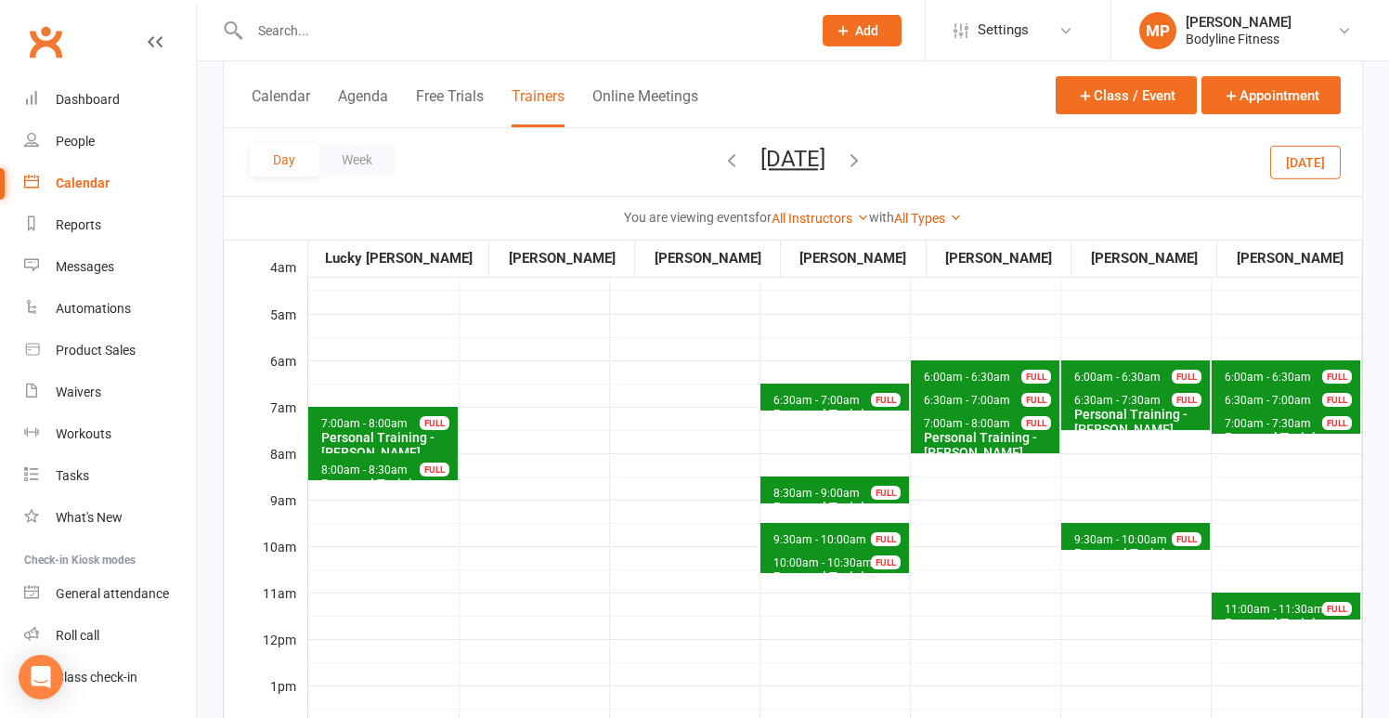
click at [937, 404] on span "6:30am - 7:00am" at bounding box center [967, 400] width 88 height 13
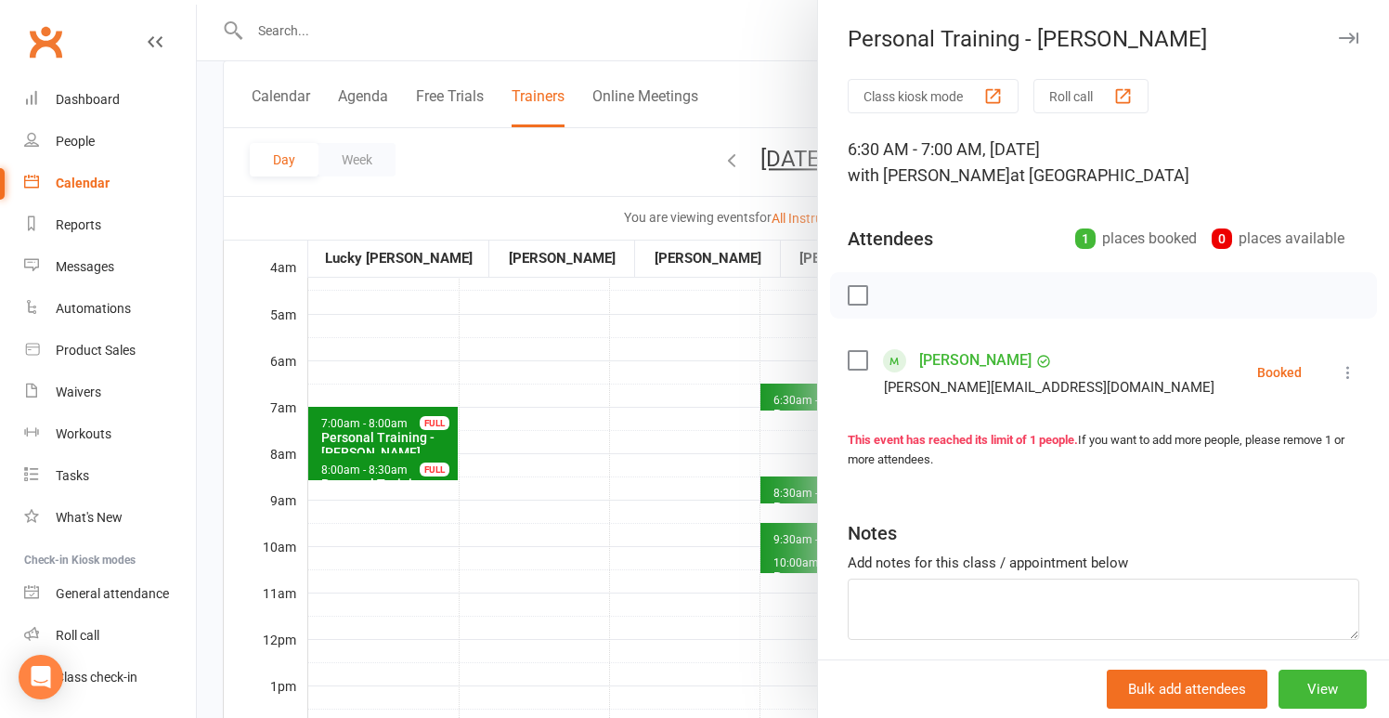
click at [587, 427] on div at bounding box center [793, 359] width 1192 height 718
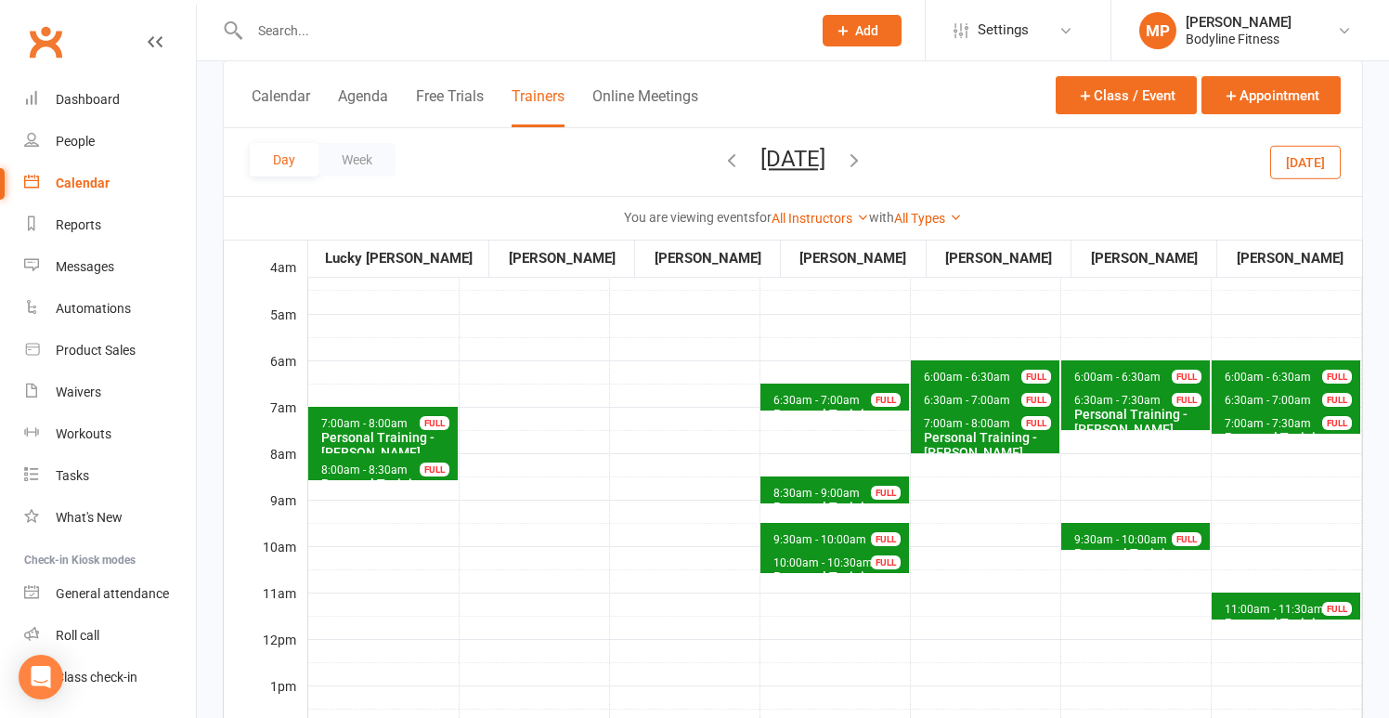
click at [941, 368] on span "6:00am - 6:30am Personal Training - [PERSON_NAME] FULL" at bounding box center [985, 373] width 149 height 27
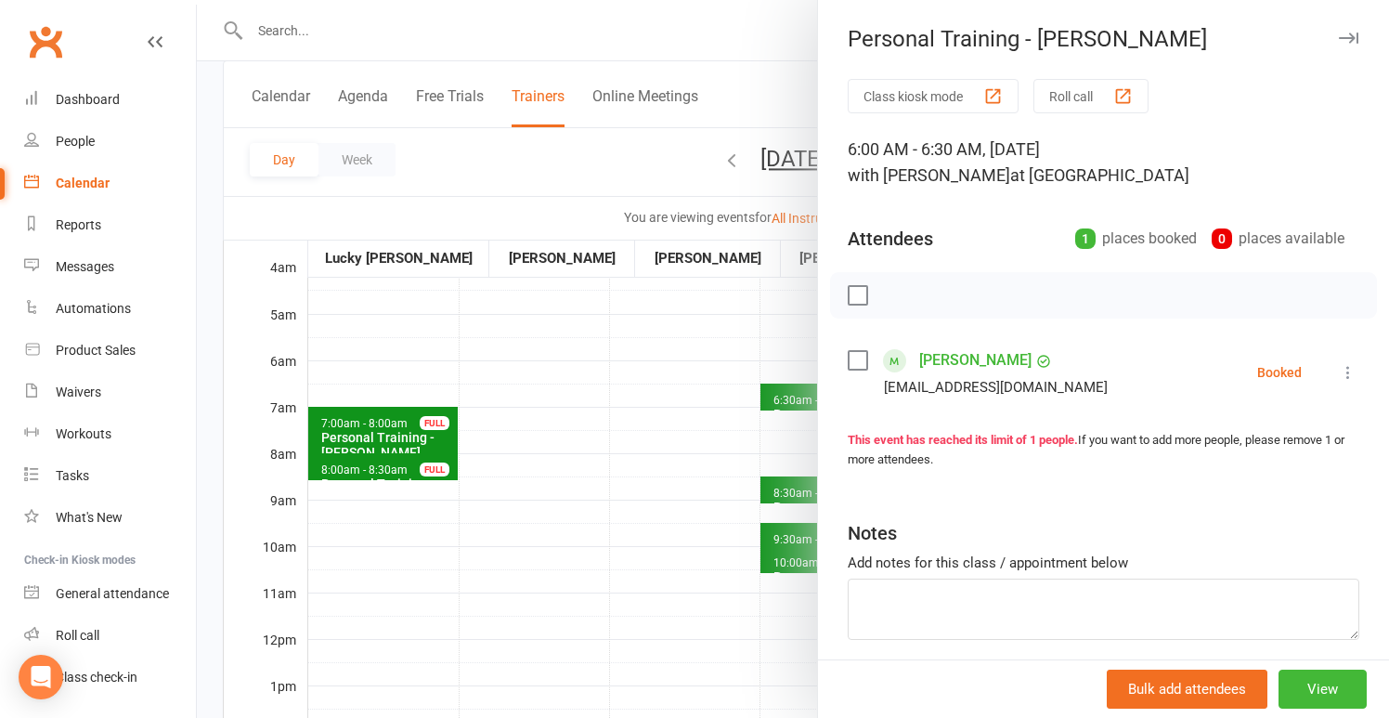
click at [570, 377] on div at bounding box center [793, 359] width 1192 height 718
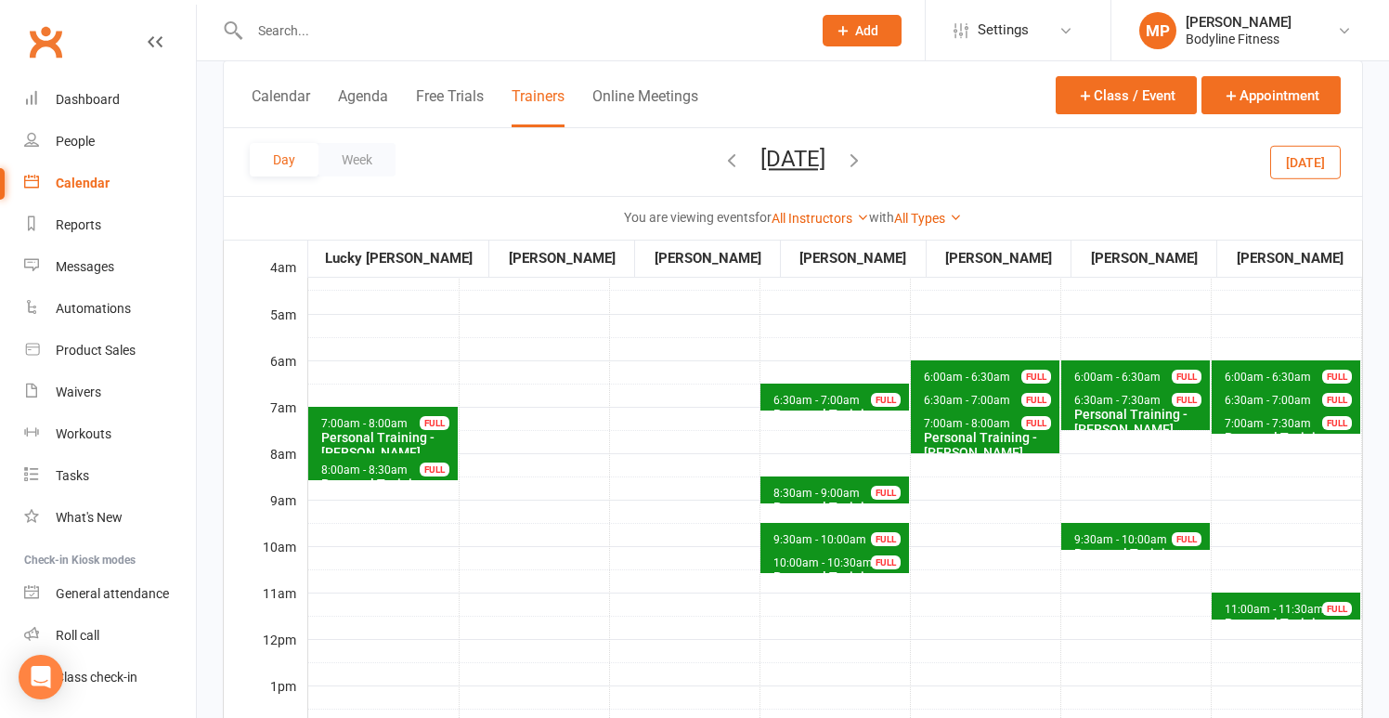
click at [864, 162] on icon "button" at bounding box center [854, 159] width 20 height 20
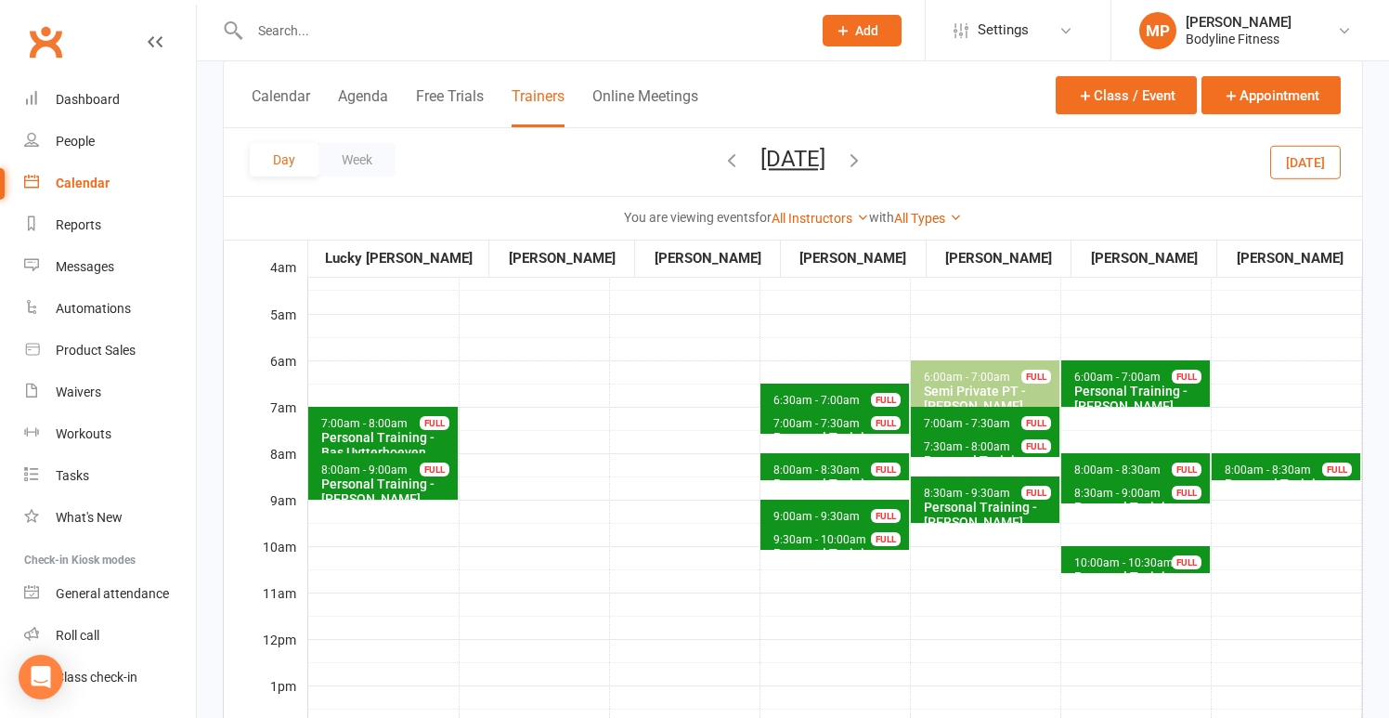
click at [939, 424] on span "7:00am - 7:30am" at bounding box center [967, 423] width 88 height 13
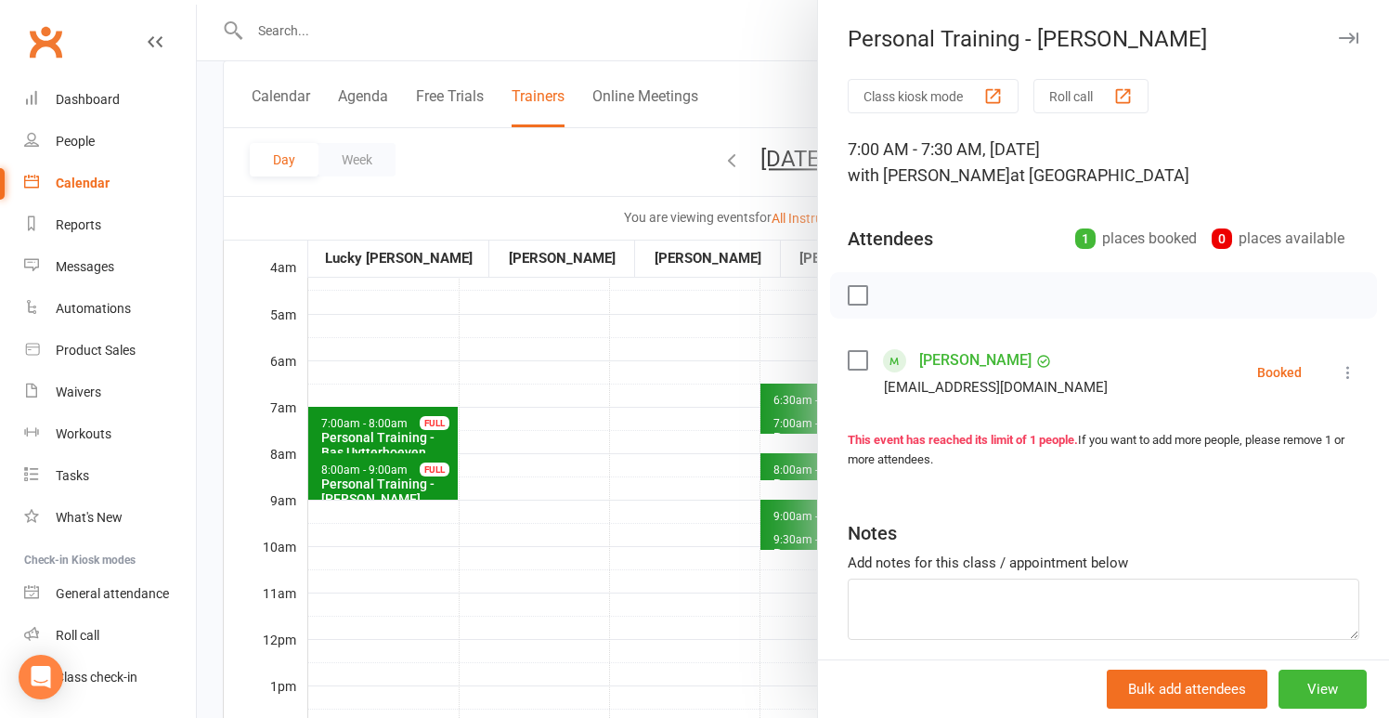
click at [549, 393] on div at bounding box center [793, 359] width 1192 height 718
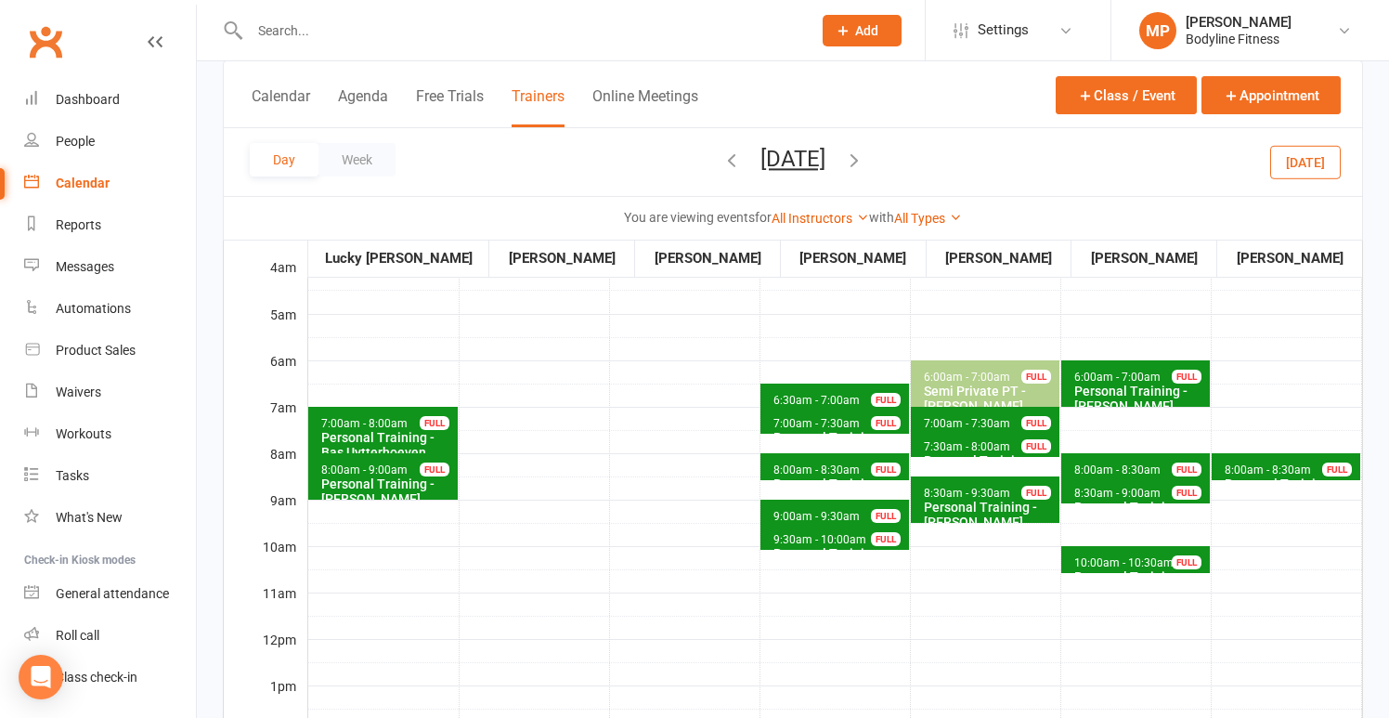
click at [938, 438] on span "7:30am - 8:00am Personal Training - [PERSON_NAME] FULL" at bounding box center [985, 443] width 149 height 27
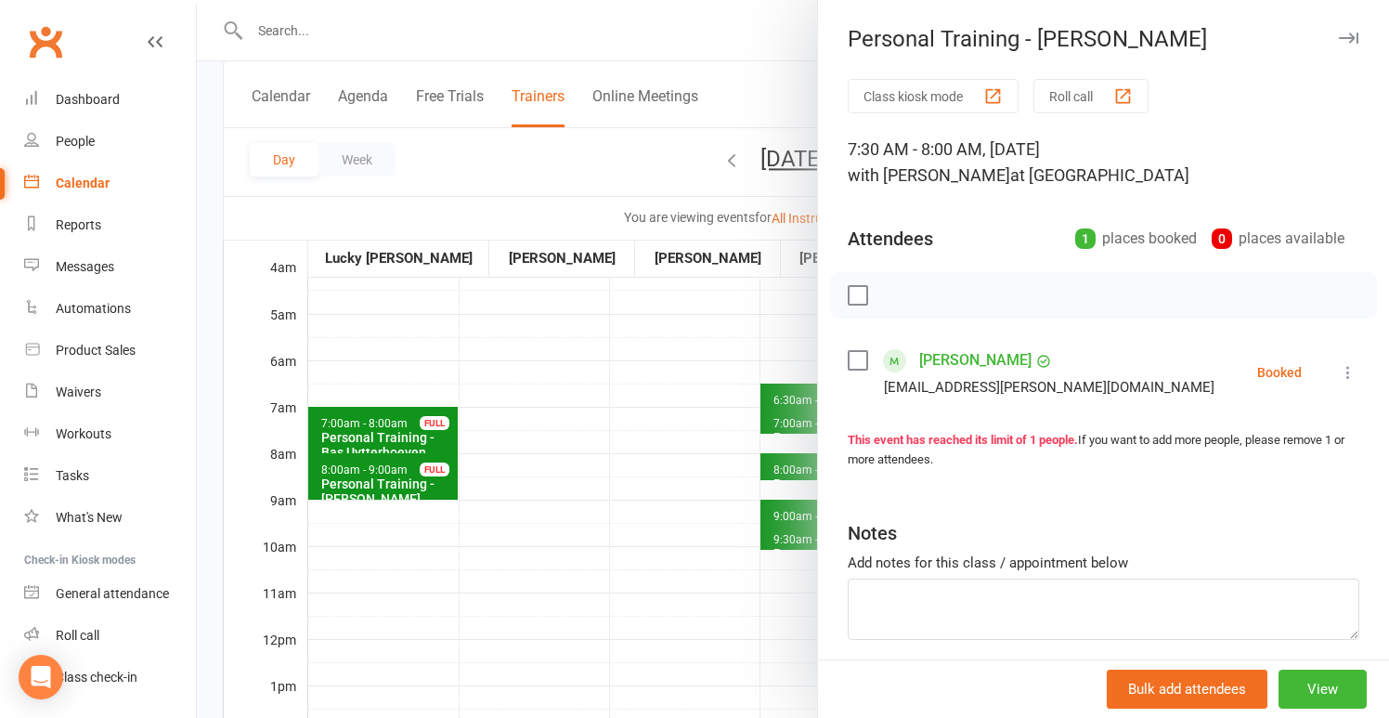
click at [580, 447] on div at bounding box center [793, 359] width 1192 height 718
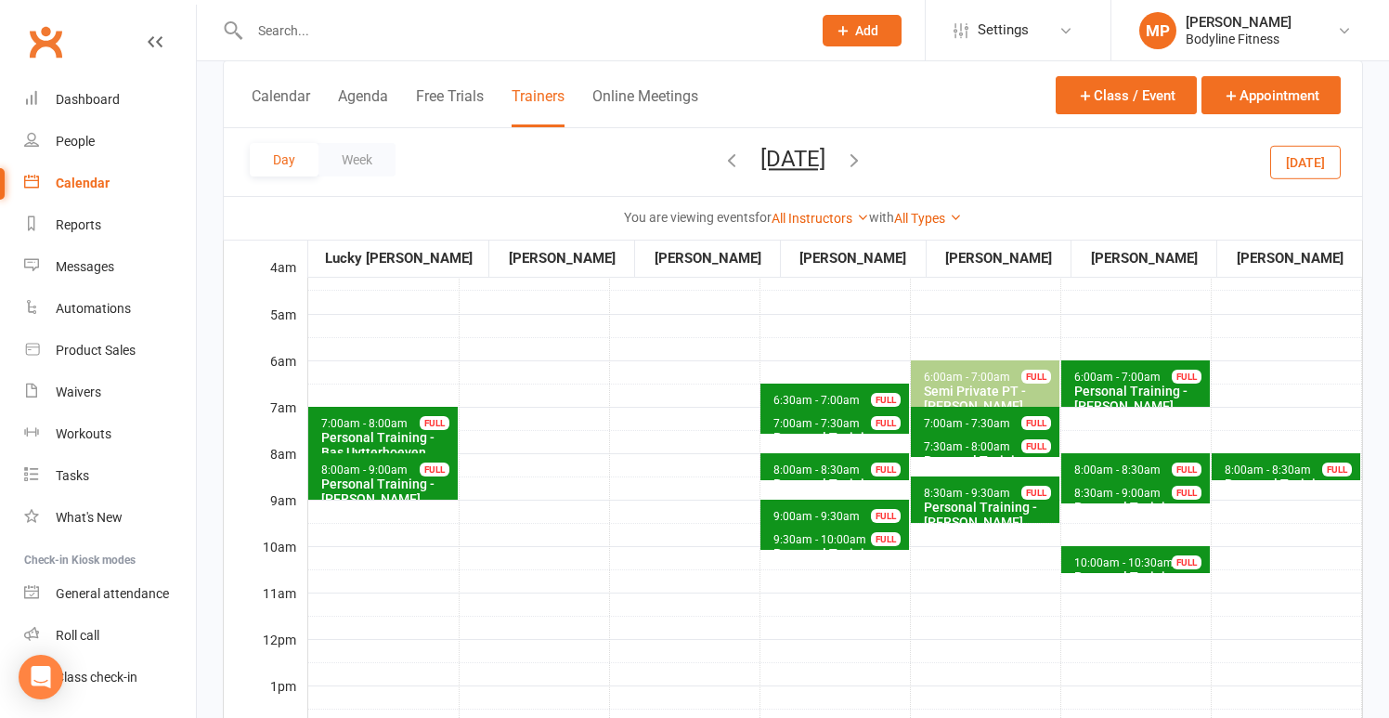
click at [958, 500] on div "Personal Training - [PERSON_NAME]" at bounding box center [989, 515] width 133 height 30
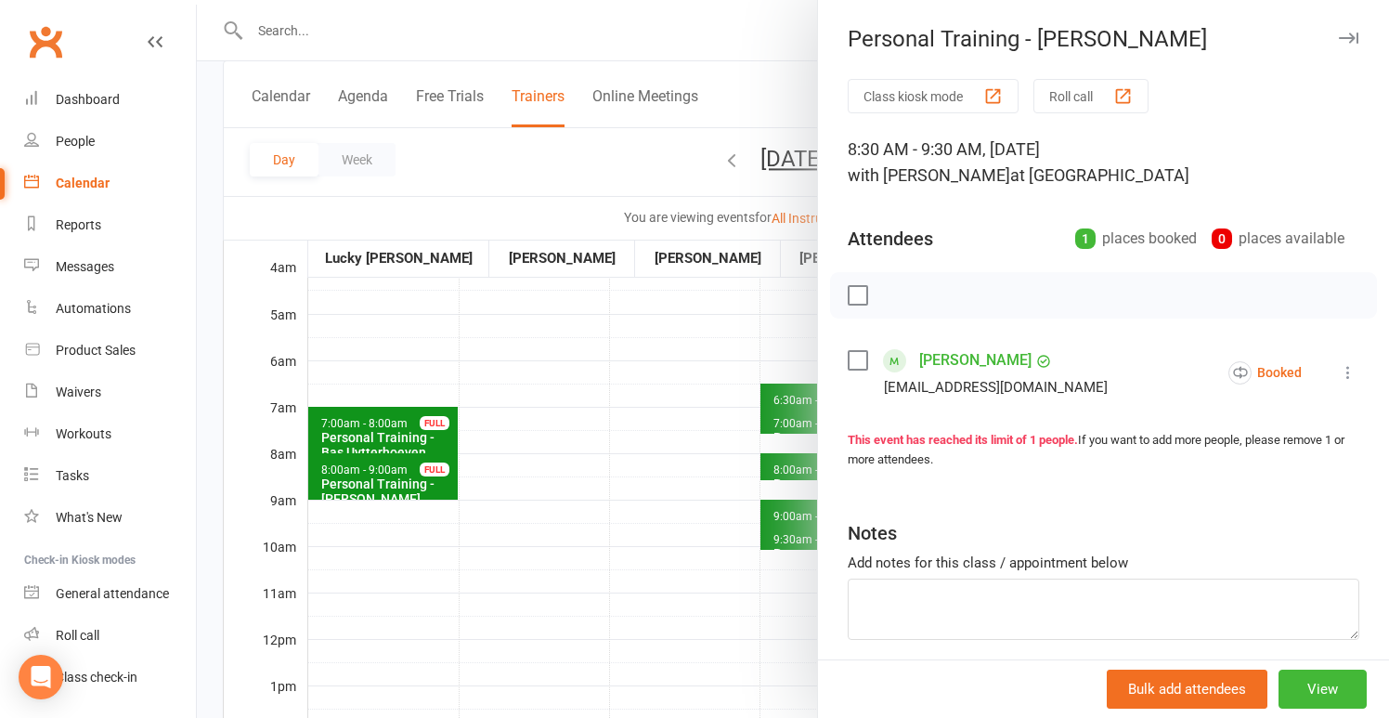
click at [622, 455] on div at bounding box center [793, 359] width 1192 height 718
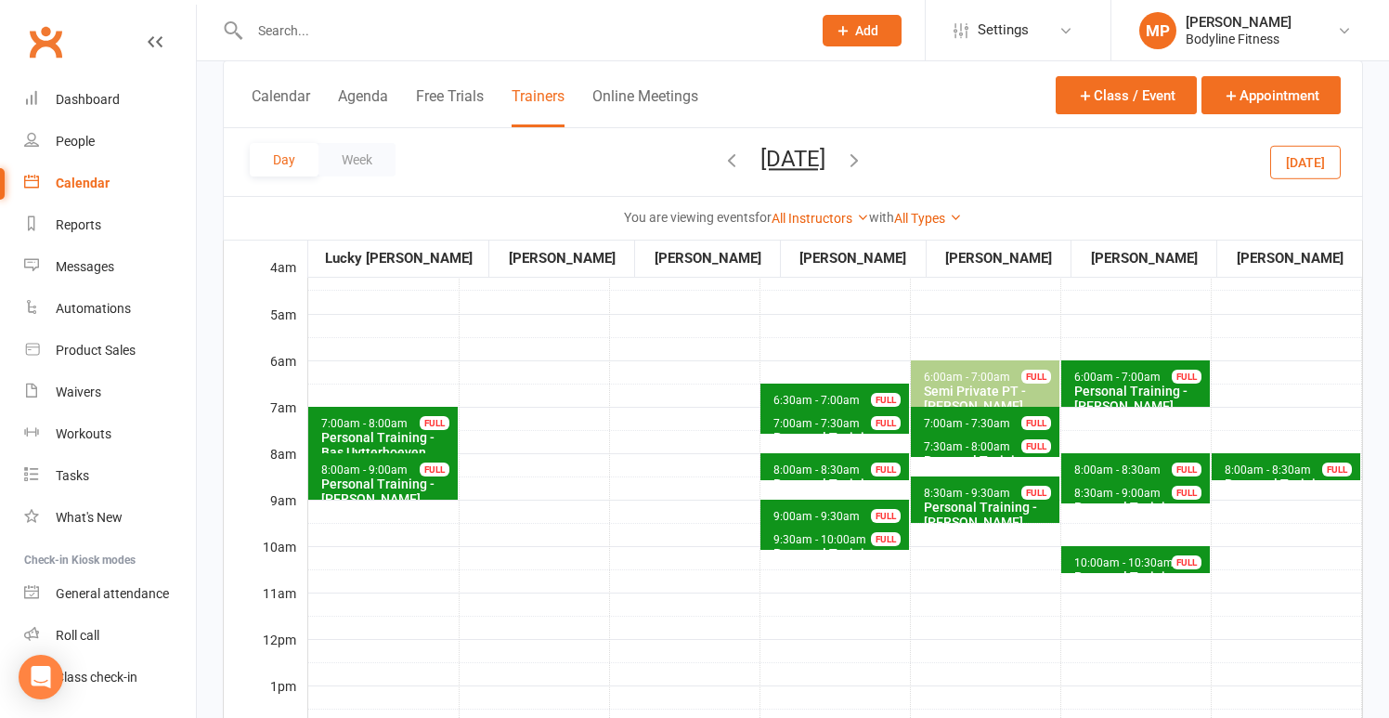
click at [931, 368] on span "6:00am - 7:00am Semi Private PT - [PERSON_NAME], [PERSON_NAME] FULL" at bounding box center [985, 383] width 149 height 46
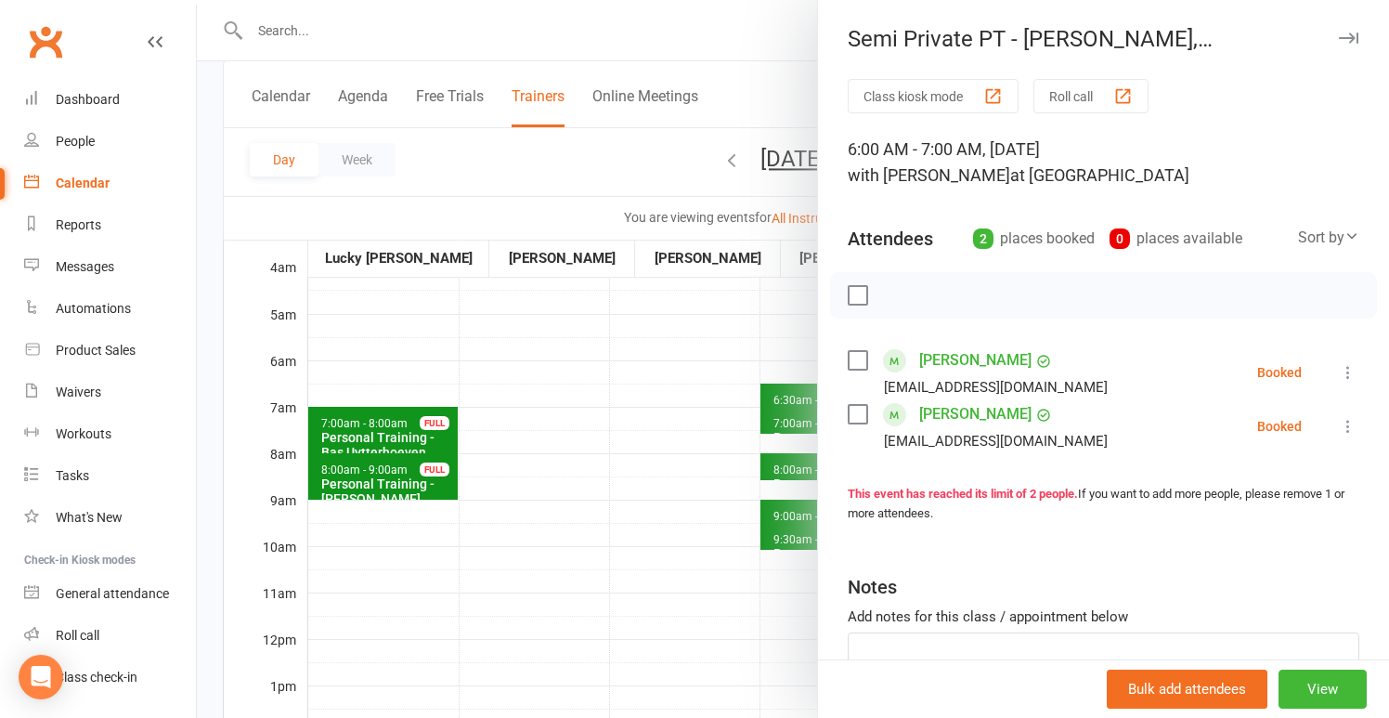
click at [725, 357] on div at bounding box center [793, 359] width 1192 height 718
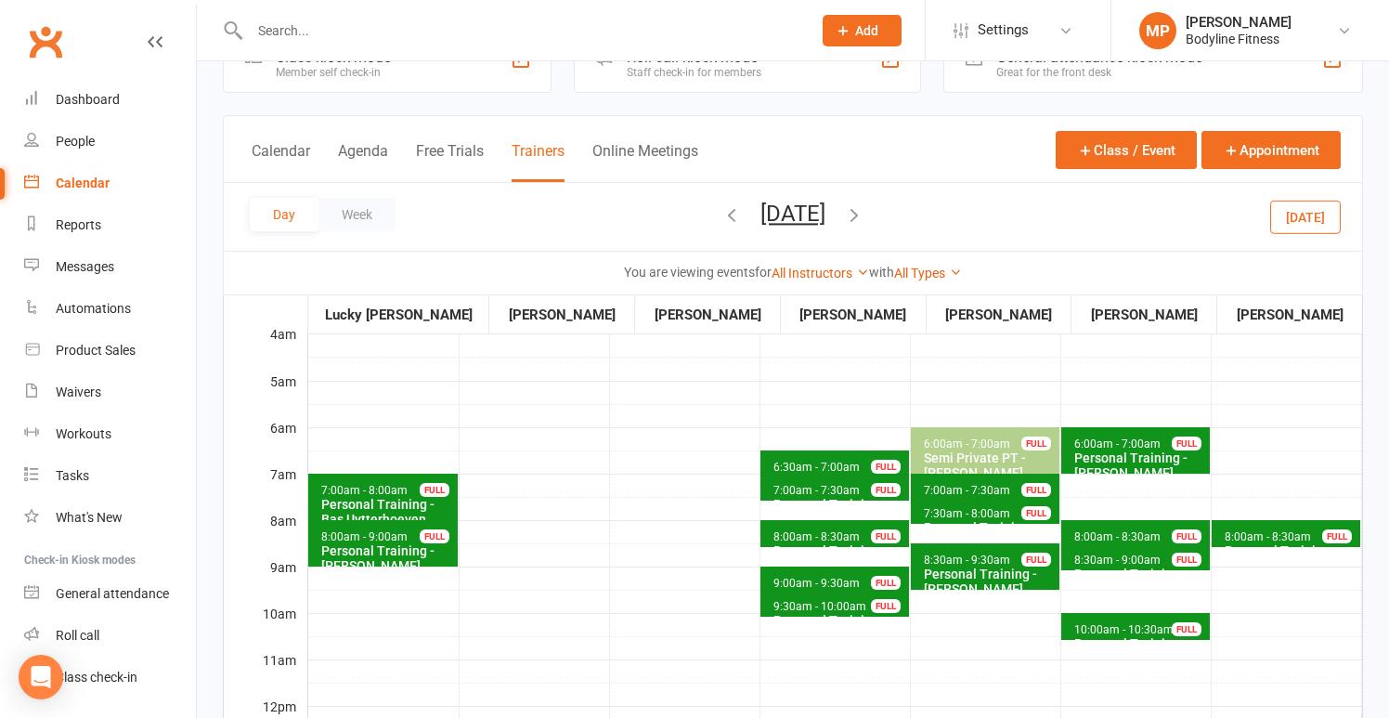
scroll to position [62, 0]
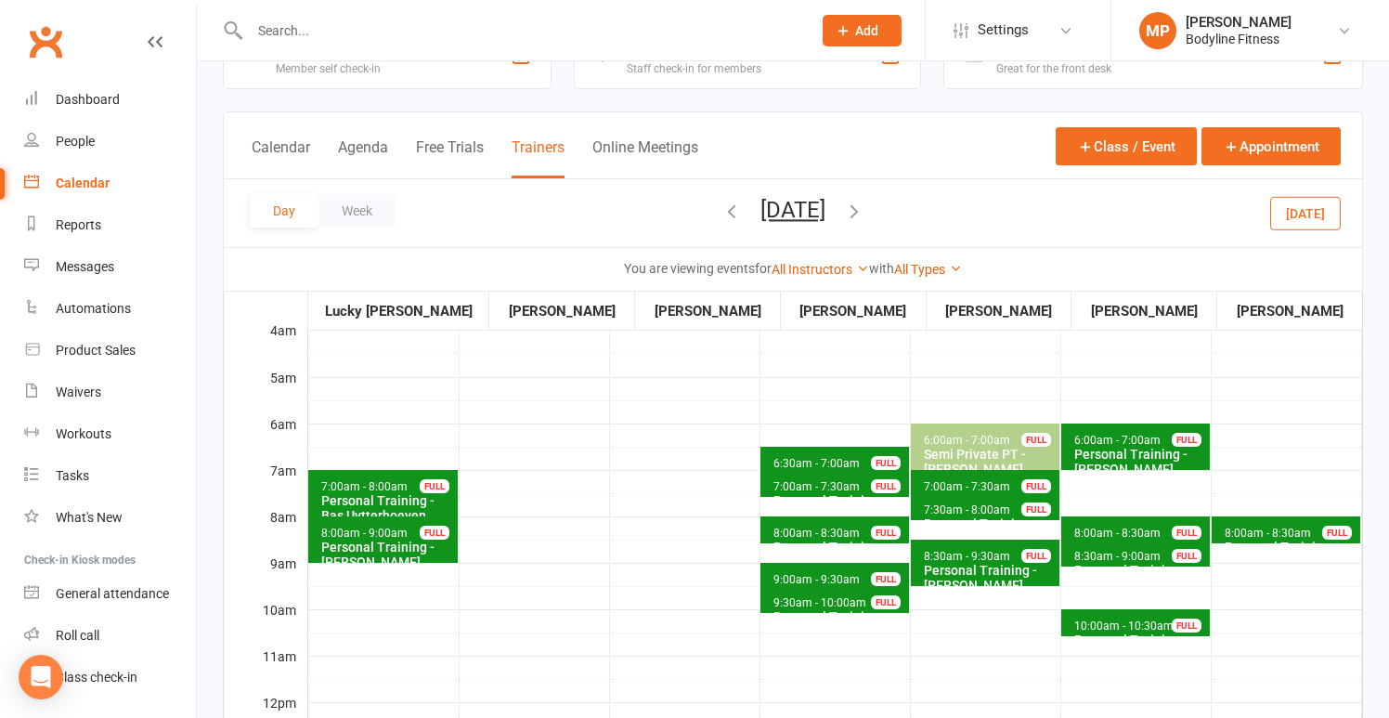
click at [721, 211] on icon "button" at bounding box center [731, 211] width 20 height 20
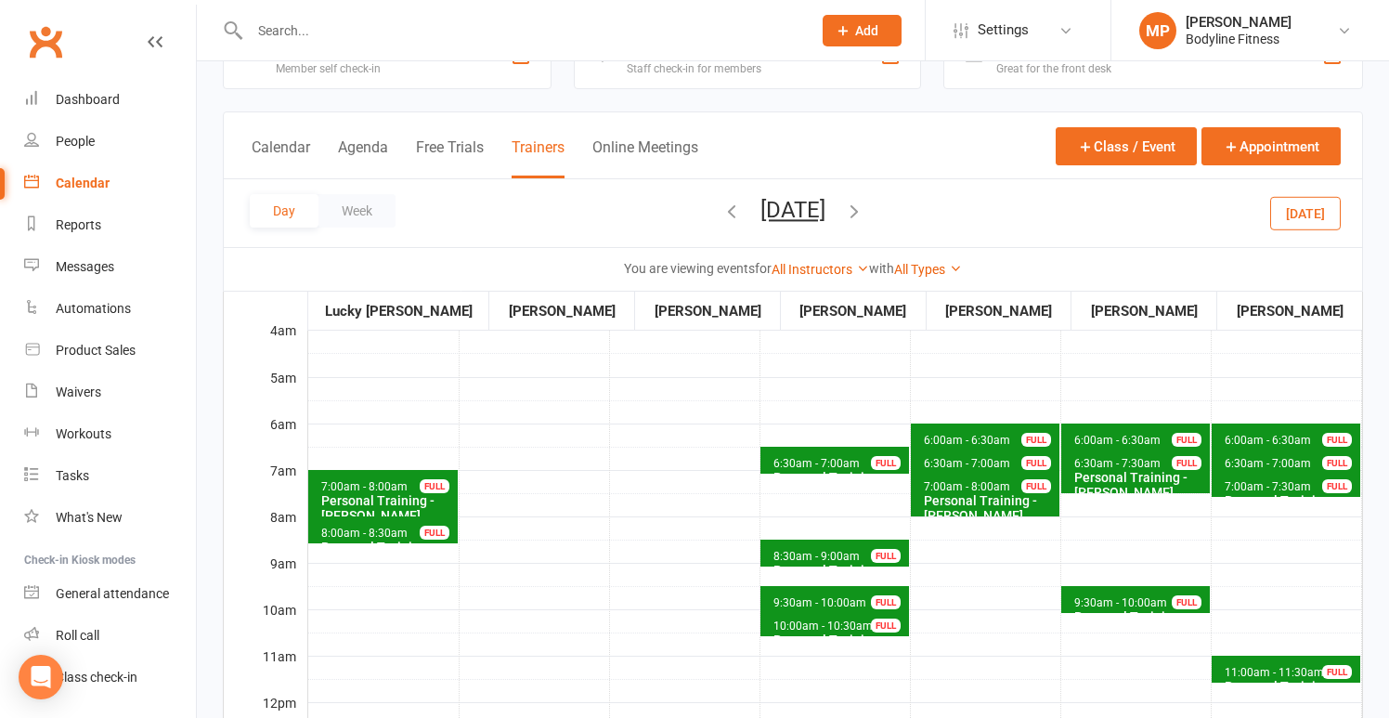
click at [721, 211] on icon "button" at bounding box center [731, 211] width 20 height 20
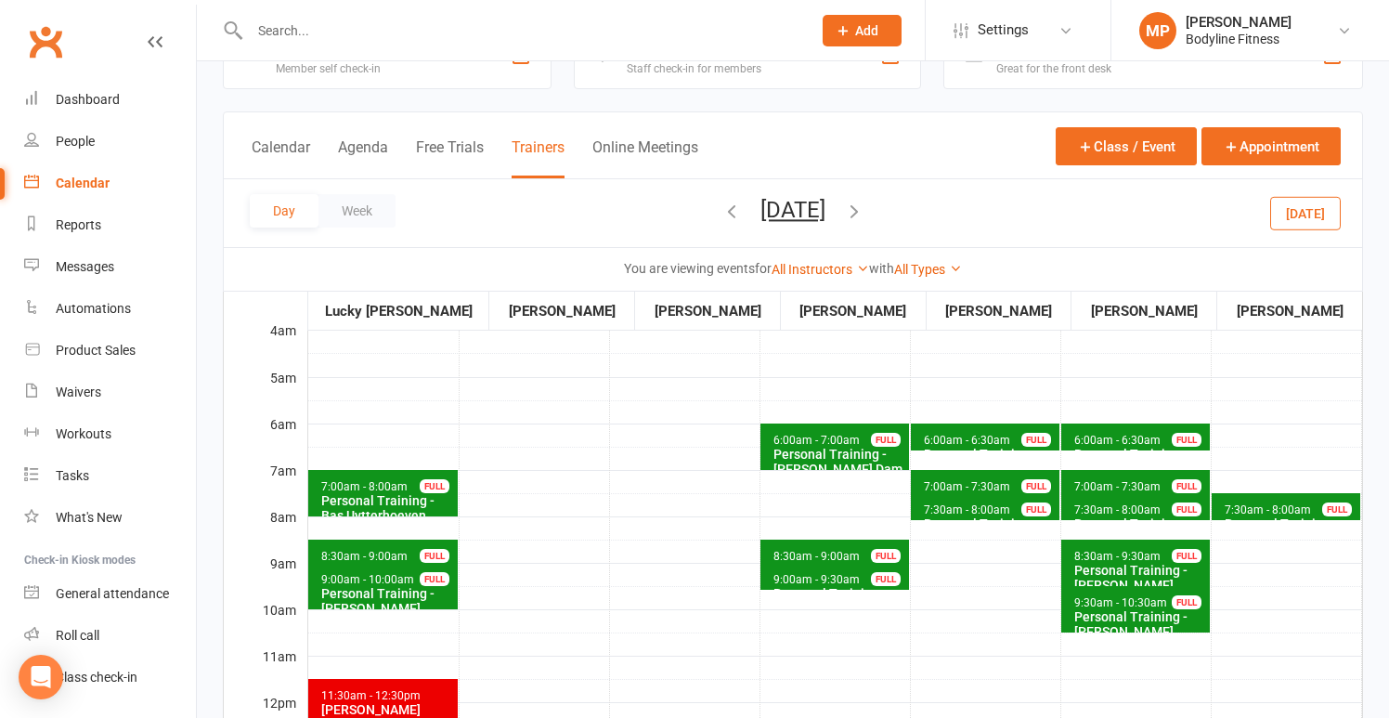
click at [721, 204] on icon "button" at bounding box center [731, 211] width 20 height 20
